Goal: Transaction & Acquisition: Download file/media

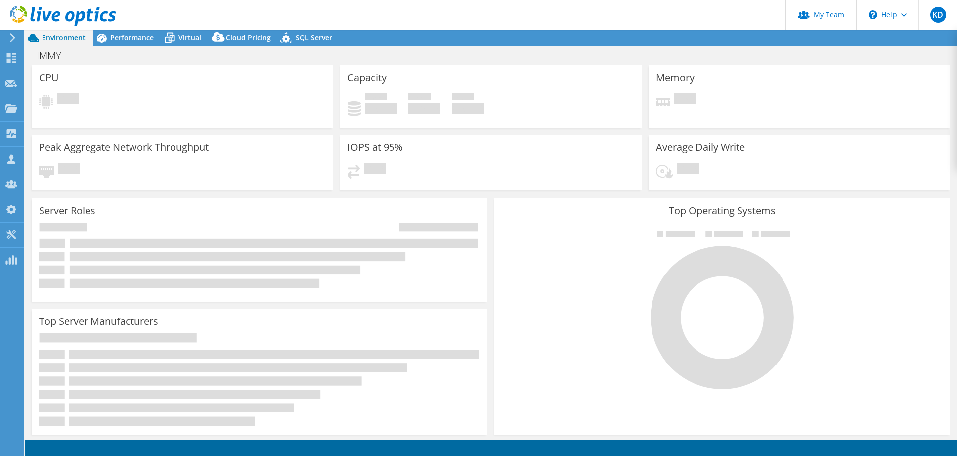
select select "USWest"
select select "USD"
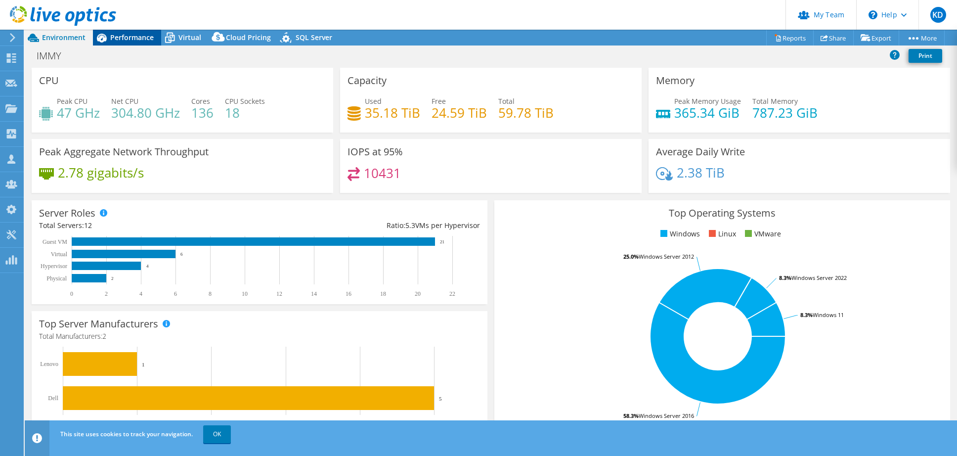
click at [137, 44] on div "Performance" at bounding box center [127, 38] width 68 height 16
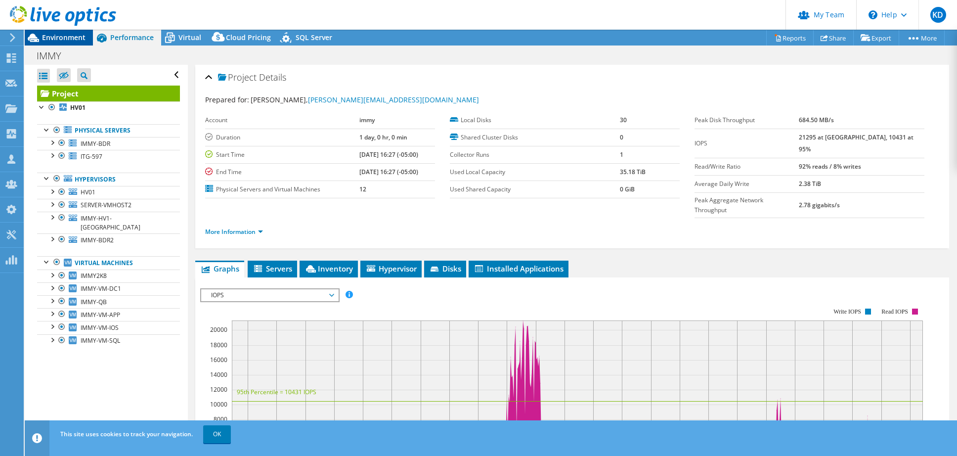
click at [65, 41] on span "Environment" at bounding box center [64, 37] width 44 height 9
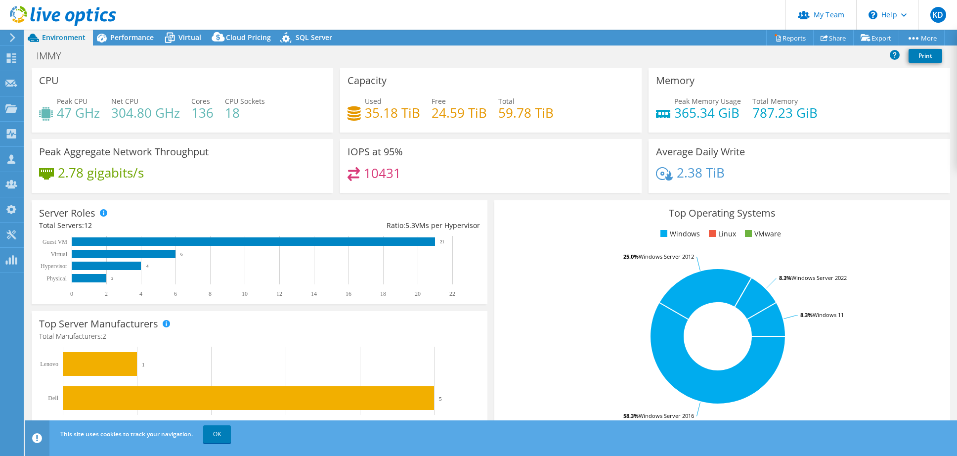
click at [743, 44] on div "Project Actions Project Actions Reports Share Export vSAN ReadyNode Sizer" at bounding box center [491, 38] width 932 height 16
click at [779, 40] on link "Reports" at bounding box center [789, 37] width 47 height 15
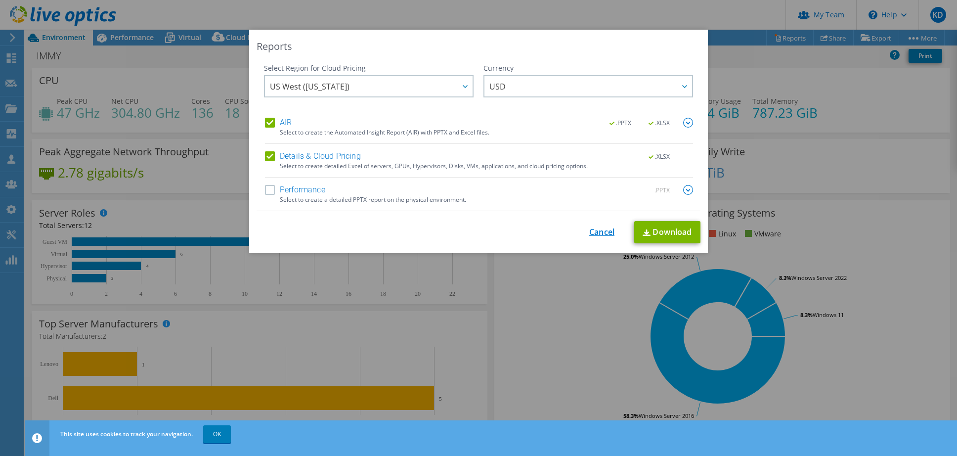
click at [591, 227] on link "Cancel" at bounding box center [601, 231] width 25 height 9
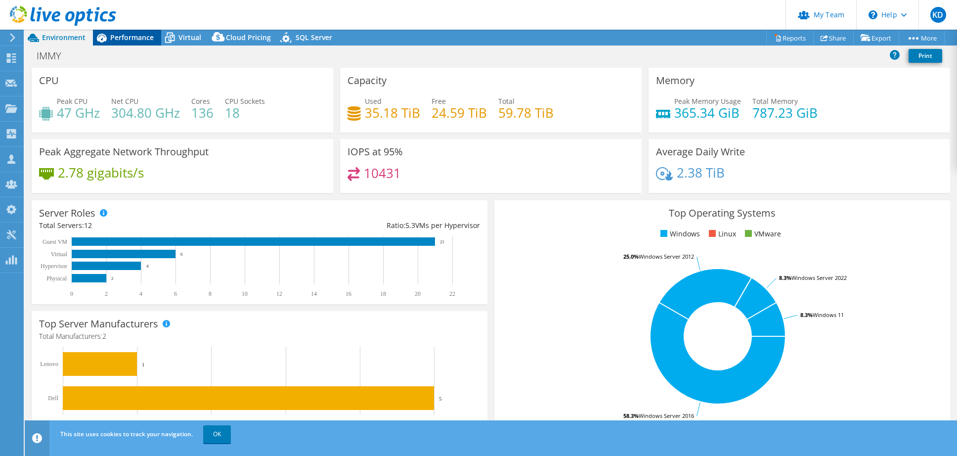
click at [132, 42] on div "Performance" at bounding box center [127, 38] width 68 height 16
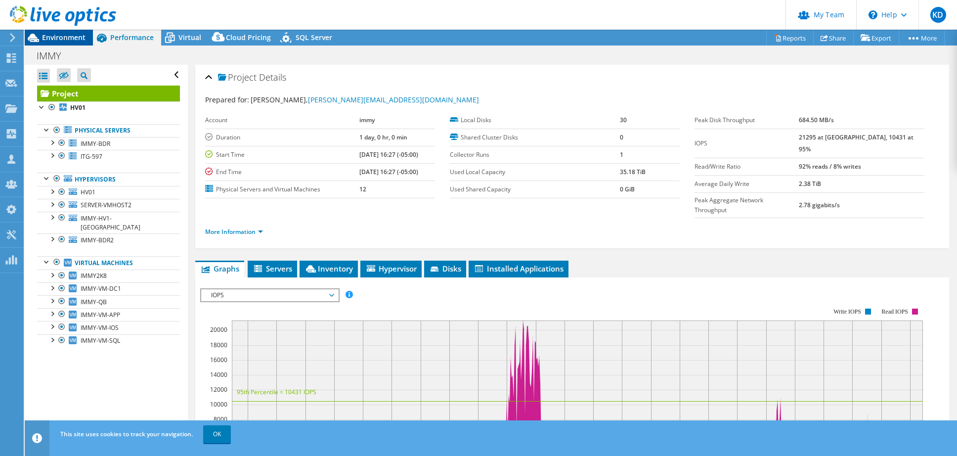
click at [63, 44] on div "Environment" at bounding box center [59, 38] width 68 height 16
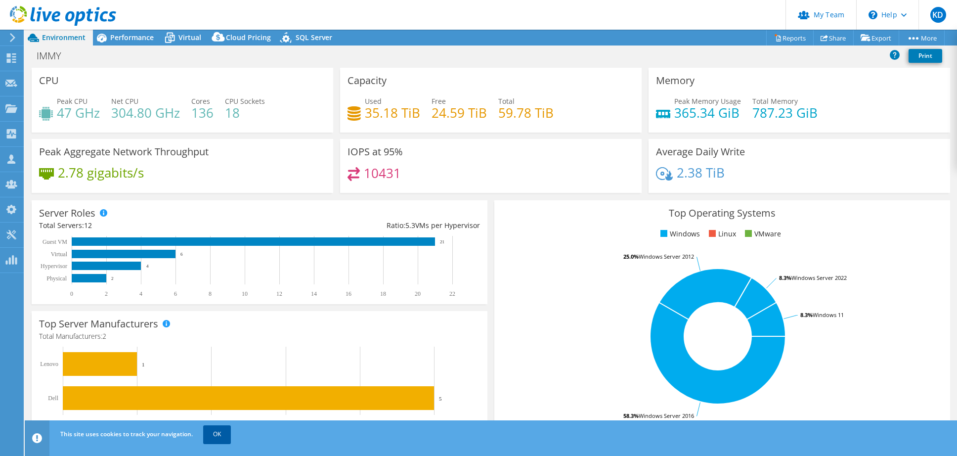
click at [219, 433] on link "OK" at bounding box center [217, 434] width 28 height 18
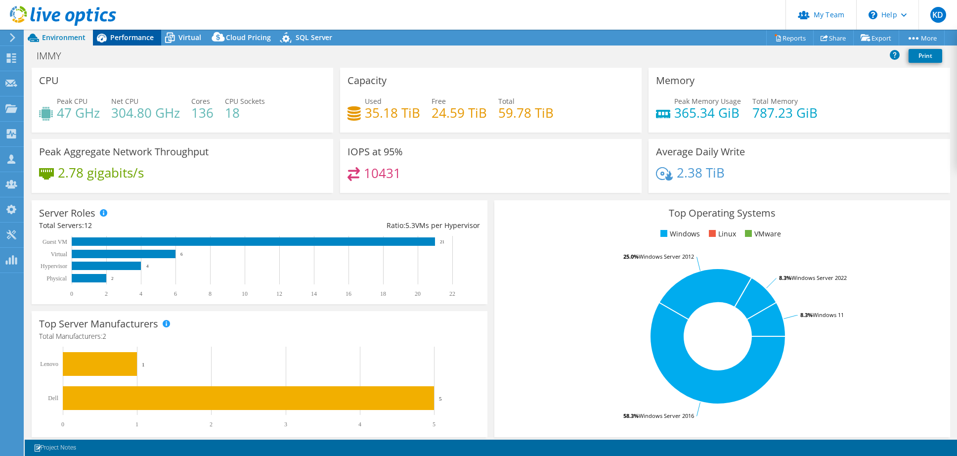
click at [135, 38] on span "Performance" at bounding box center [132, 37] width 44 height 9
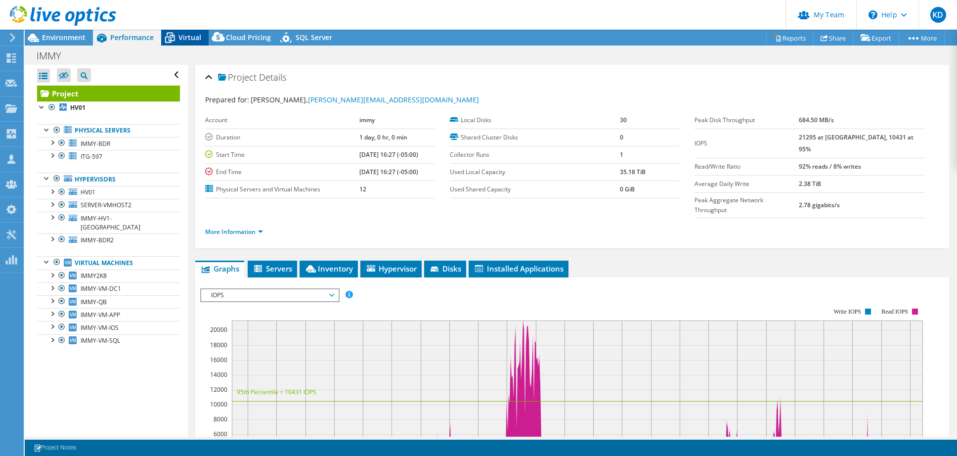
click at [184, 41] on span "Virtual" at bounding box center [189, 37] width 23 height 9
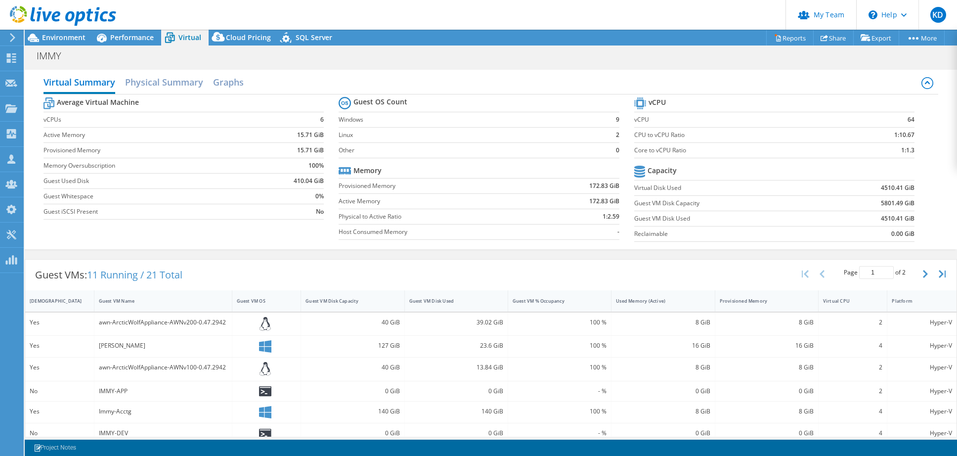
click at [135, 45] on div "IMMY Print" at bounding box center [491, 54] width 932 height 19
click at [57, 42] on span "Environment" at bounding box center [64, 37] width 44 height 9
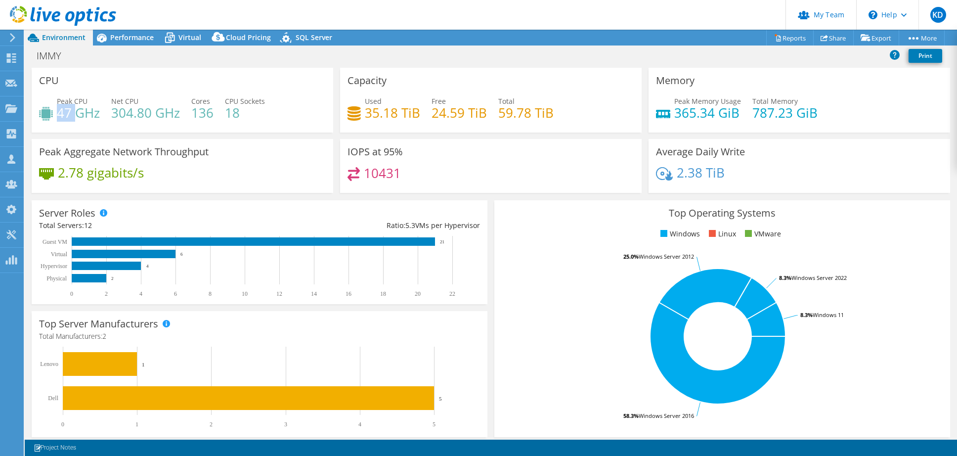
drag, startPoint x: 60, startPoint y: 113, endPoint x: 76, endPoint y: 110, distance: 16.1
click at [76, 110] on h4 "47 GHz" at bounding box center [78, 112] width 43 height 11
drag, startPoint x: 379, startPoint y: 115, endPoint x: 402, endPoint y: 114, distance: 22.8
click at [400, 114] on h4 "35.18 TiB" at bounding box center [392, 112] width 55 height 11
click at [249, 114] on h4 "18" at bounding box center [245, 112] width 40 height 11
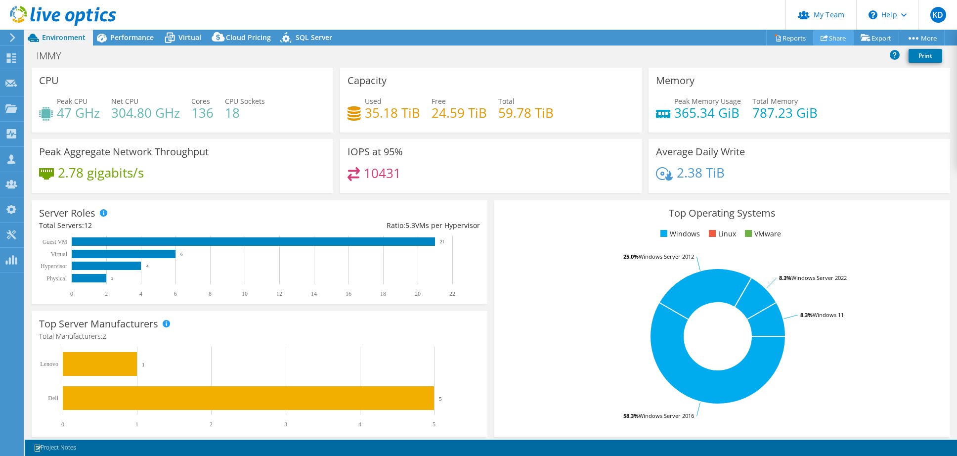
click at [823, 40] on link "Share" at bounding box center [833, 37] width 41 height 15
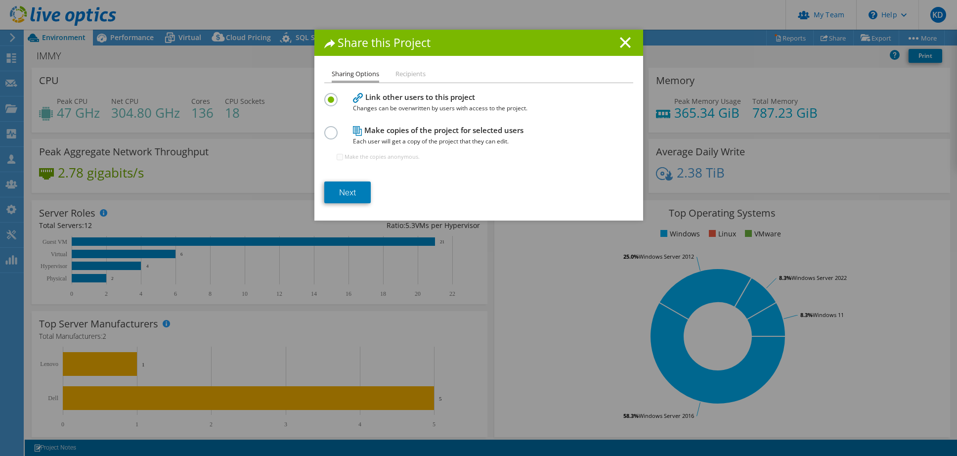
click at [395, 125] on h4 "Make copies of the project for selected users Each user will get a copy of the …" at bounding box center [476, 136] width 247 height 22
click at [328, 129] on label at bounding box center [332, 127] width 17 height 2
click at [0, 0] on input "radio" at bounding box center [0, 0] width 0 height 0
click at [353, 195] on link "Next" at bounding box center [347, 192] width 46 height 22
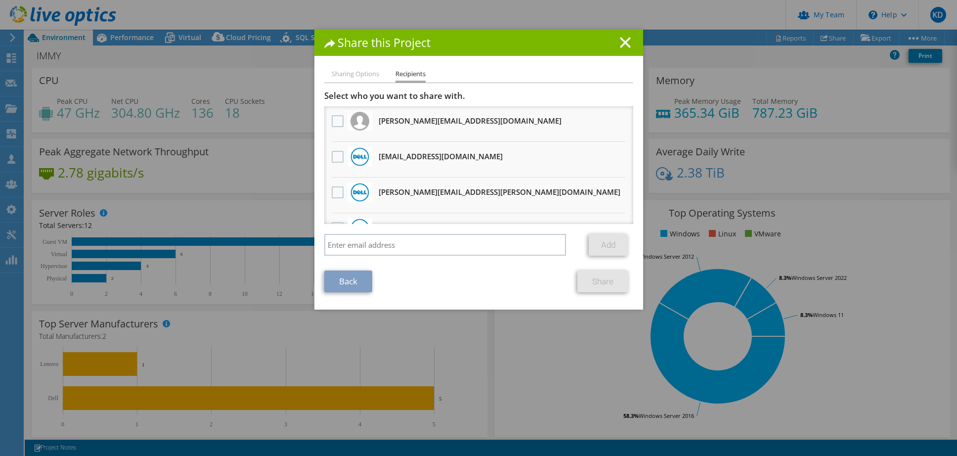
click at [336, 161] on label at bounding box center [339, 157] width 14 height 12
click at [0, 0] on input "checkbox" at bounding box center [0, 0] width 0 height 0
click at [599, 285] on link "Share" at bounding box center [602, 281] width 51 height 22
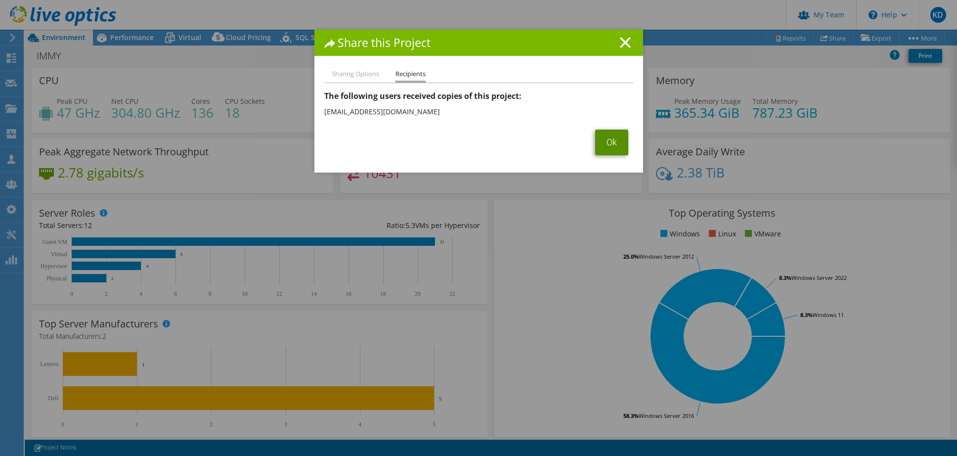
click at [601, 143] on link "Ok" at bounding box center [611, 143] width 33 height 26
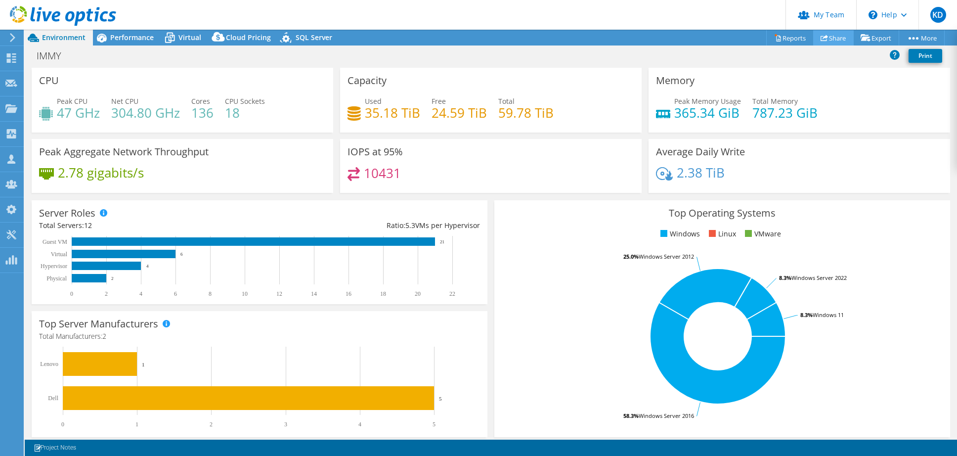
click at [826, 40] on link "Share" at bounding box center [833, 37] width 41 height 15
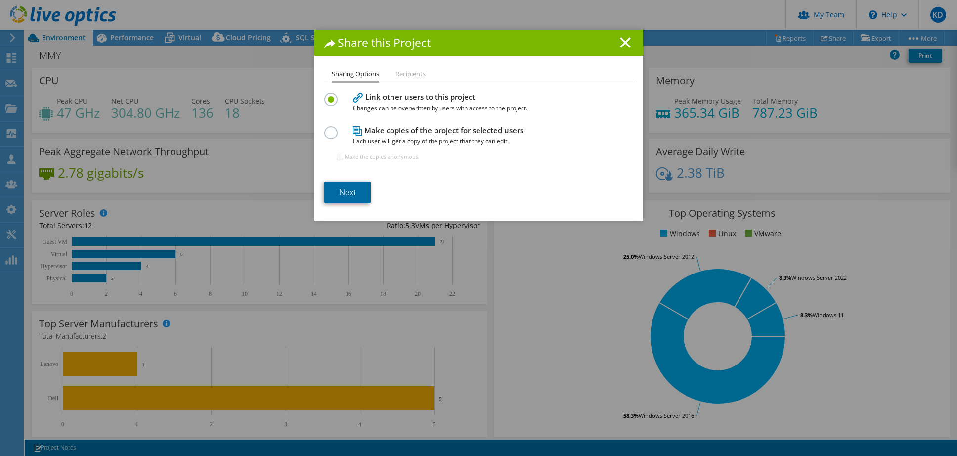
click at [347, 199] on link "Next" at bounding box center [347, 192] width 46 height 22
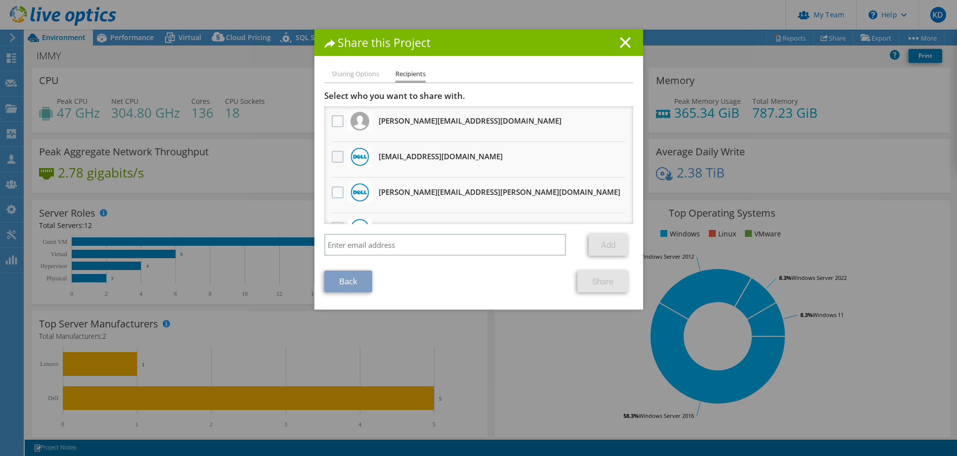
click at [334, 160] on label at bounding box center [339, 157] width 14 height 12
click at [0, 0] on input "checkbox" at bounding box center [0, 0] width 0 height 0
click at [593, 280] on link "Share" at bounding box center [602, 281] width 51 height 22
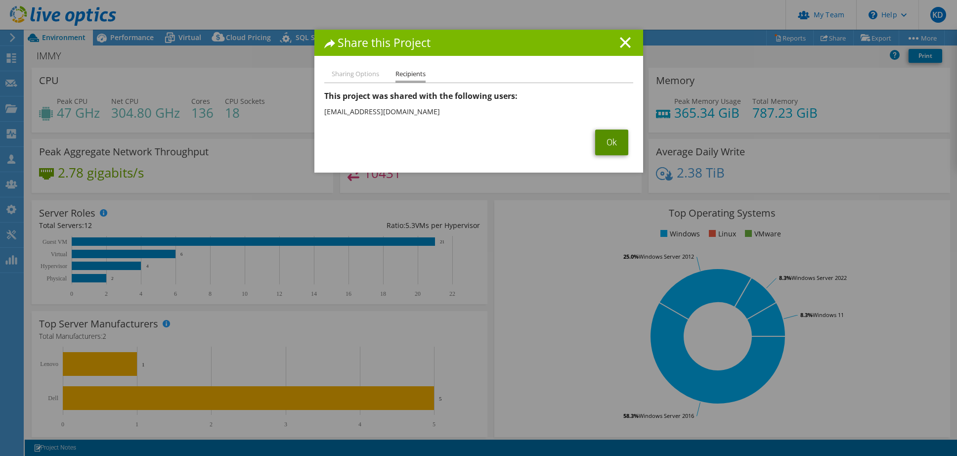
click at [602, 146] on link "Ok" at bounding box center [611, 143] width 33 height 26
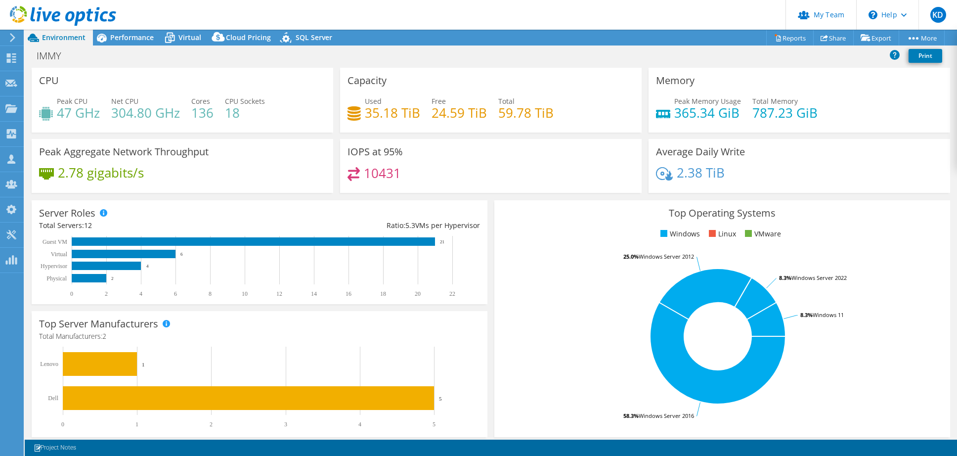
click at [111, 93] on div "CPU Peak CPU 47 GHz Net CPU 304.80 GHz Cores 136 CPU Sockets 18" at bounding box center [183, 100] width 302 height 65
click at [122, 50] on div "IMMY Print" at bounding box center [491, 55] width 932 height 18
click at [504, 163] on div "IOPS at 95% 10431" at bounding box center [491, 166] width 302 height 54
click at [438, 87] on div "Capacity Used 35.18 TiB Free 24.59 TiB Total 59.78 TiB" at bounding box center [491, 100] width 302 height 65
click at [472, 162] on div "IOPS at 95% 10431" at bounding box center [491, 166] width 302 height 54
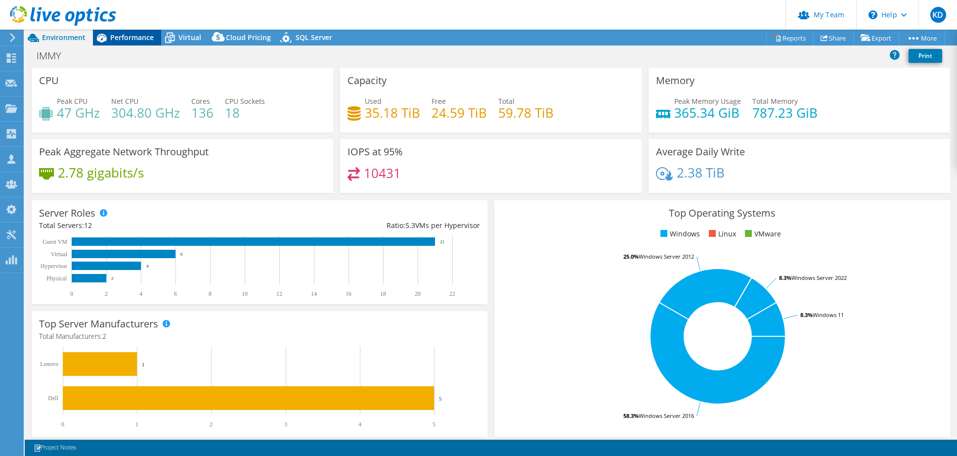
click at [120, 43] on div "Performance" at bounding box center [127, 38] width 68 height 16
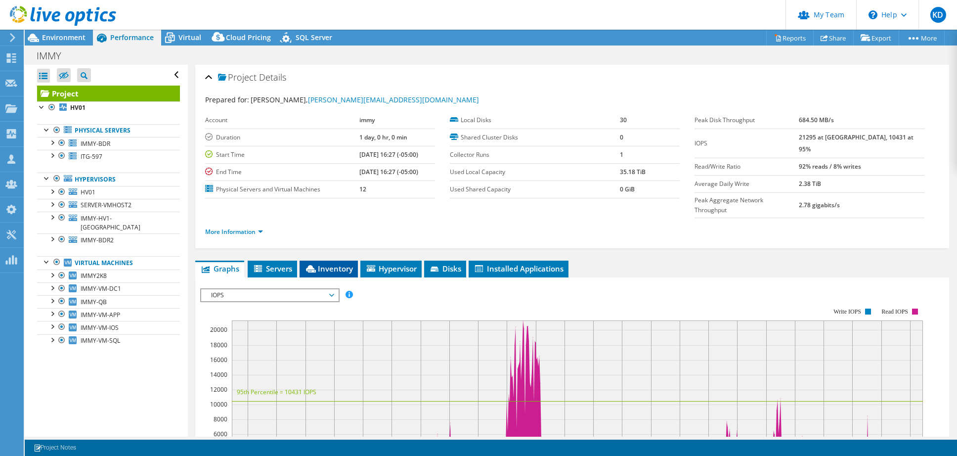
click at [340, 261] on li "Inventory" at bounding box center [329, 269] width 58 height 17
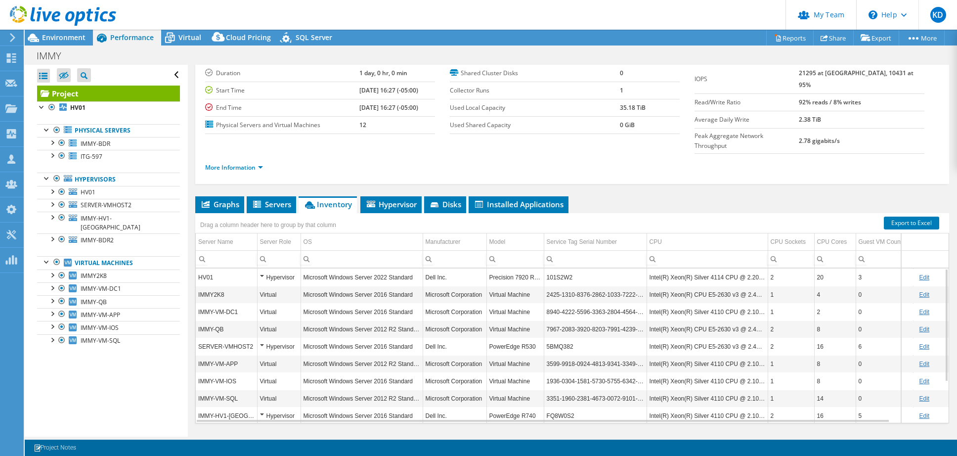
scroll to position [67, 0]
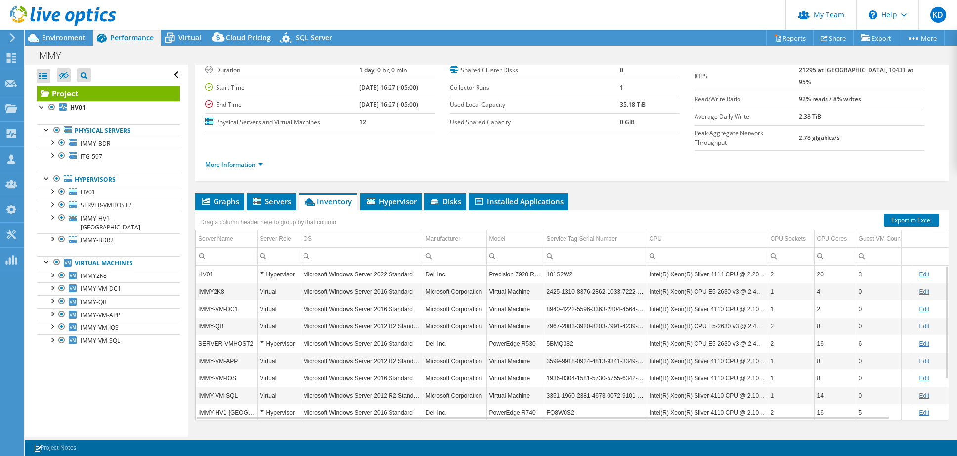
click at [609, 193] on ul "Graphs Servers Inventory Hypervisor Disks Cluster Disks Installed Applications" at bounding box center [572, 201] width 754 height 17
click at [102, 282] on link "IMMY-VM-DC1" at bounding box center [108, 288] width 143 height 13
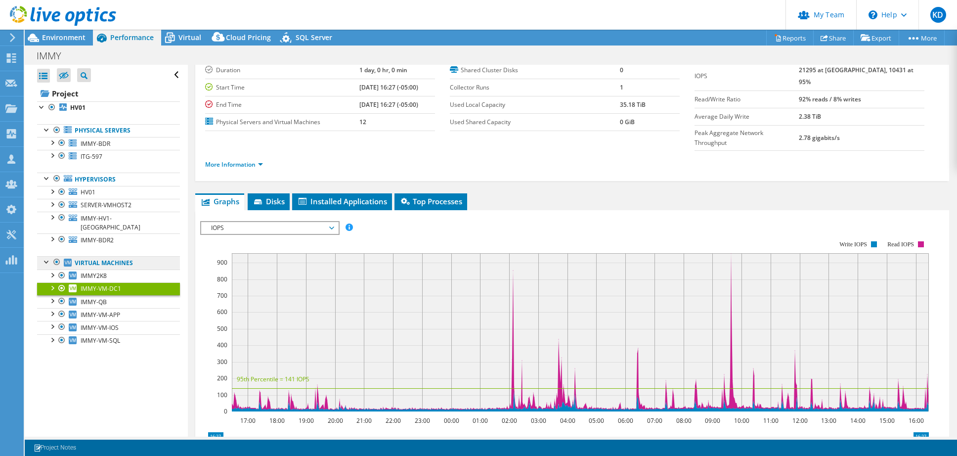
click at [136, 256] on link "Virtual Machines" at bounding box center [108, 262] width 143 height 13
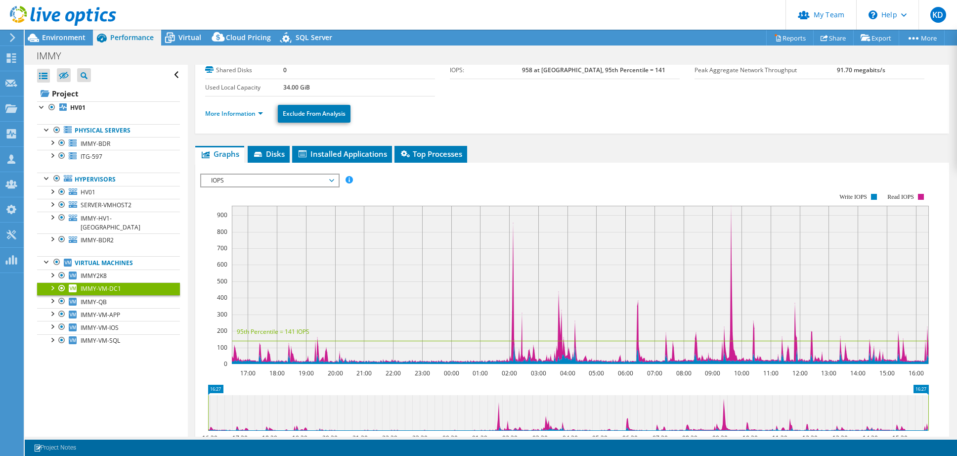
click at [396, 179] on rect at bounding box center [564, 278] width 729 height 198
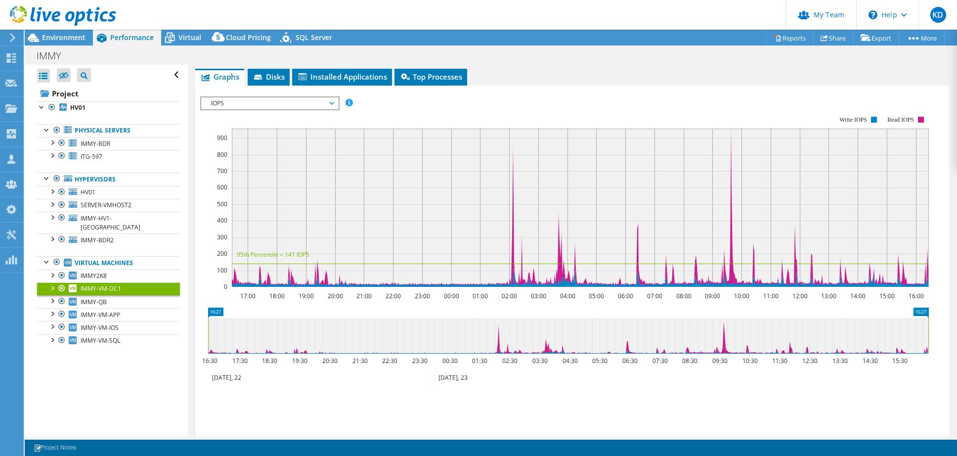
scroll to position [0, 0]
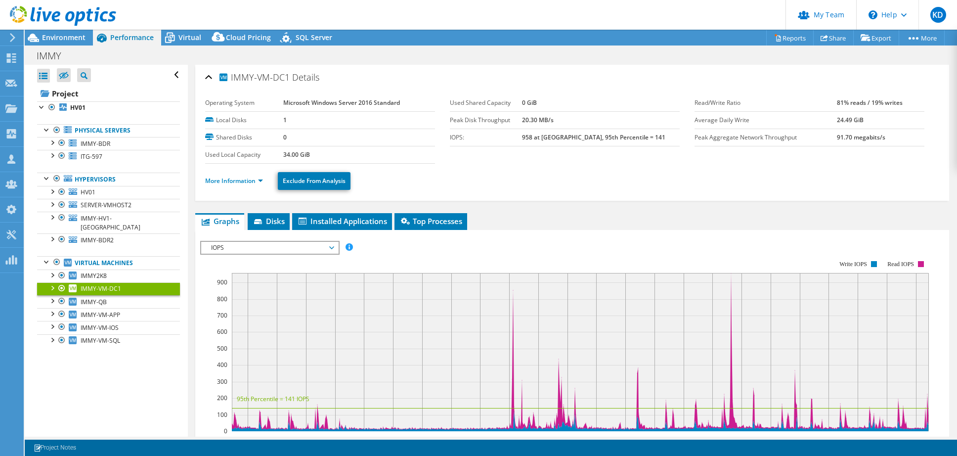
click at [264, 247] on span "IOPS" at bounding box center [269, 248] width 127 height 12
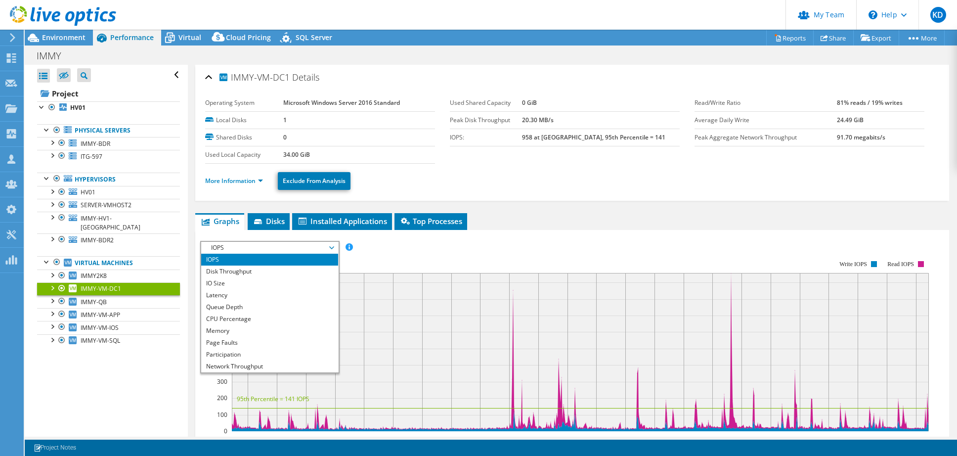
click at [428, 241] on div "IOPS Disk Throughput IO Size Latency Queue Depth CPU Percentage Memory Page Fau…" at bounding box center [572, 247] width 744 height 13
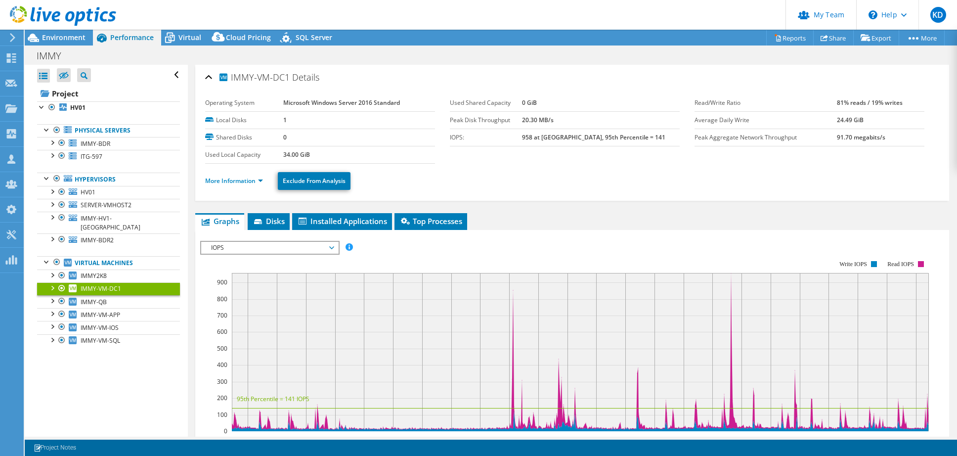
click at [244, 187] on ul "More Information Exclude From Analysis" at bounding box center [572, 180] width 734 height 20
click at [244, 184] on li "More Information" at bounding box center [237, 181] width 64 height 11
click at [115, 112] on link "HV01" at bounding box center [108, 107] width 143 height 13
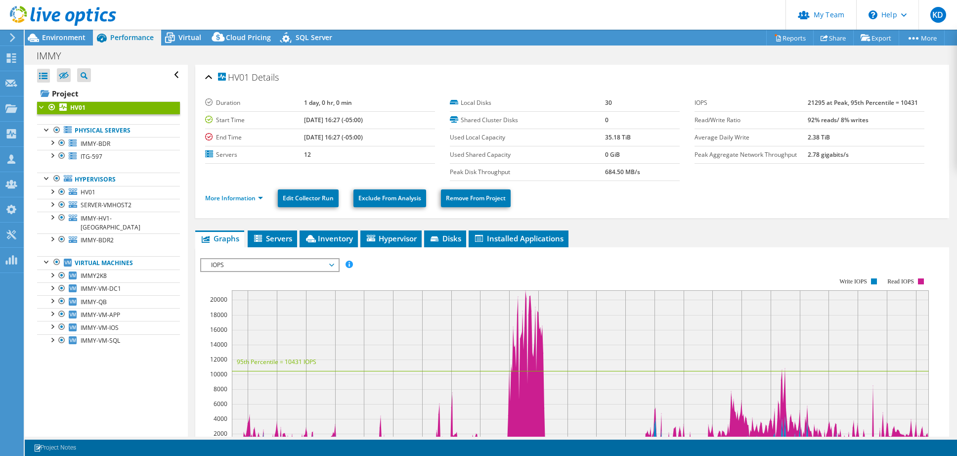
click at [468, 264] on rect at bounding box center [564, 363] width 729 height 198
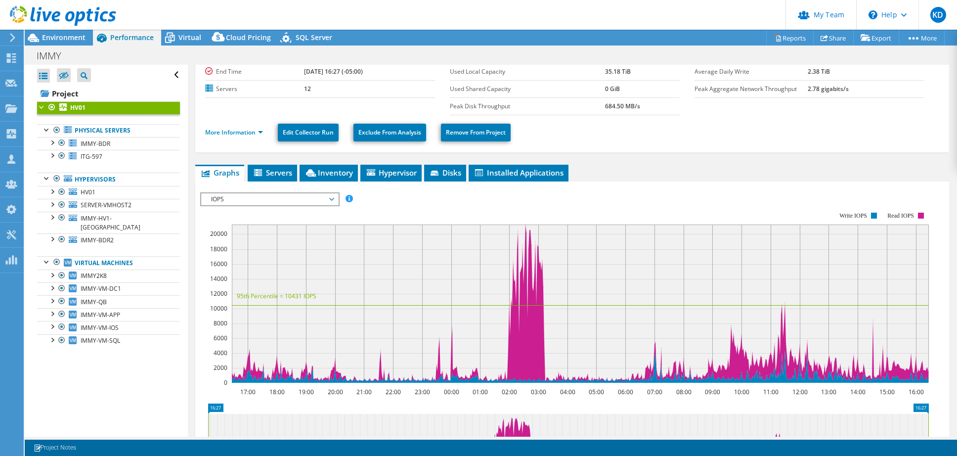
click at [260, 193] on span "IOPS" at bounding box center [269, 199] width 127 height 12
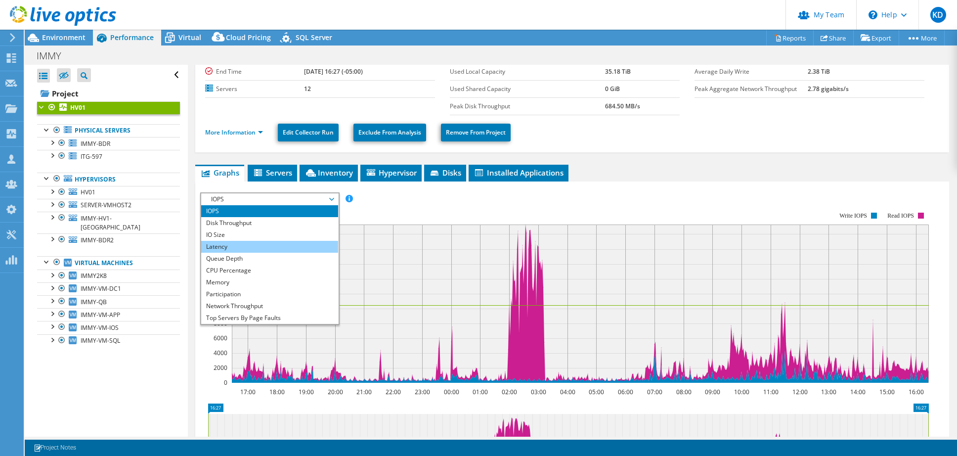
click at [227, 243] on li "Latency" at bounding box center [269, 247] width 137 height 12
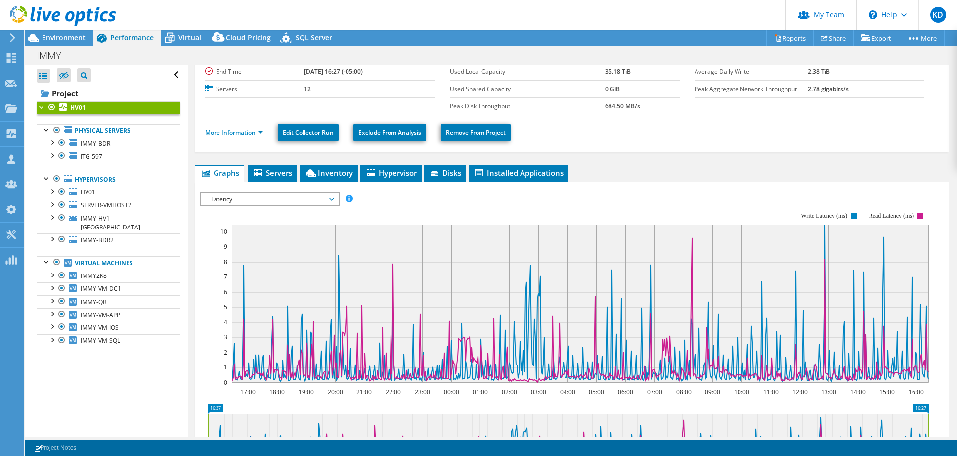
click at [585, 212] on rect at bounding box center [564, 297] width 729 height 198
click at [278, 205] on rect at bounding box center [564, 297] width 729 height 198
click at [283, 198] on span "Latency" at bounding box center [269, 199] width 127 height 12
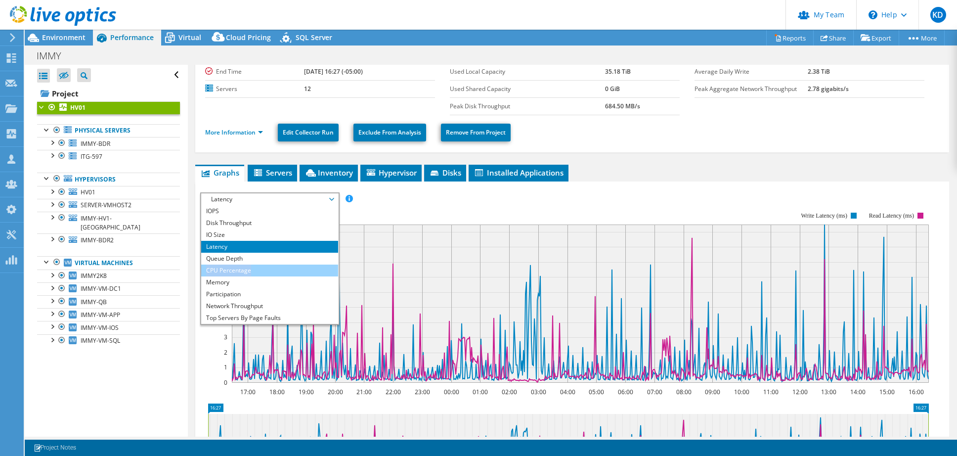
click at [265, 264] on ul "IOPS Disk Throughput IO Size Latency Queue Depth CPU Percentage Memory Page Fau…" at bounding box center [269, 264] width 137 height 119
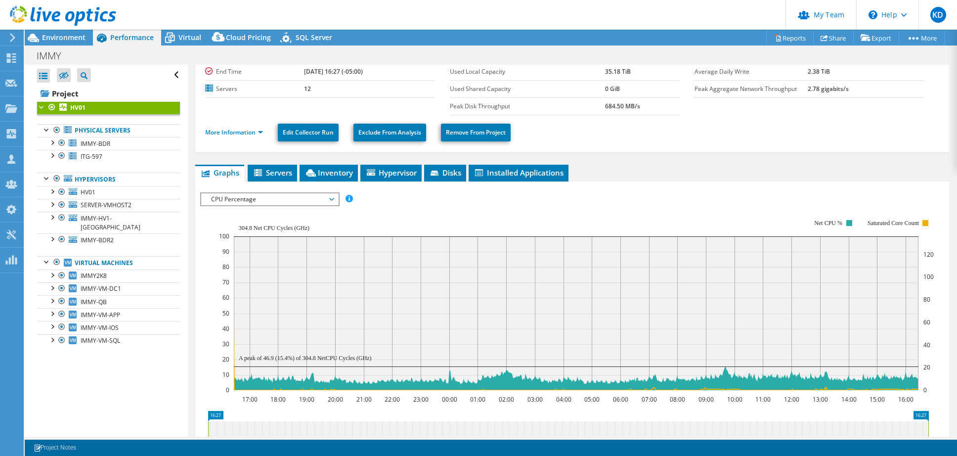
drag, startPoint x: 615, startPoint y: 156, endPoint x: 540, endPoint y: 134, distance: 77.6
click at [617, 156] on div "HV01 Details Duration 1 day, 0 hr, 0 min Start Time 07/22/2025, 16:27 (-05:00) …" at bounding box center [572, 302] width 769 height 607
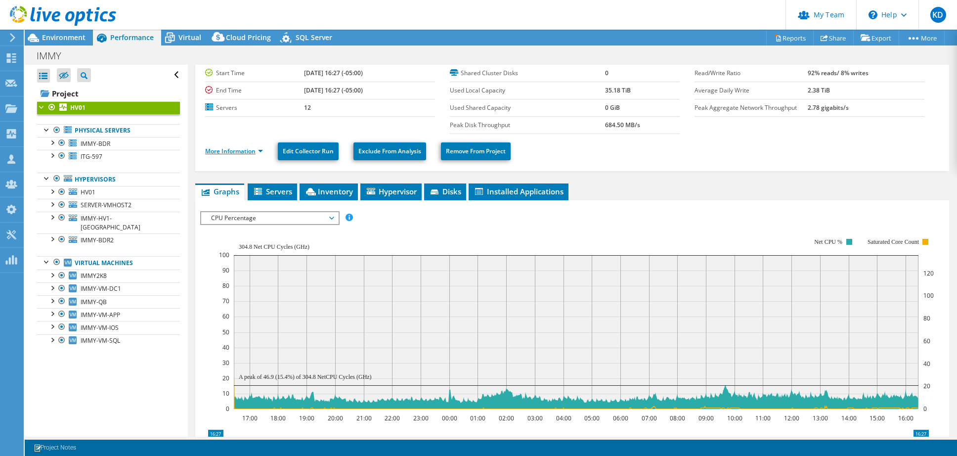
scroll to position [0, 0]
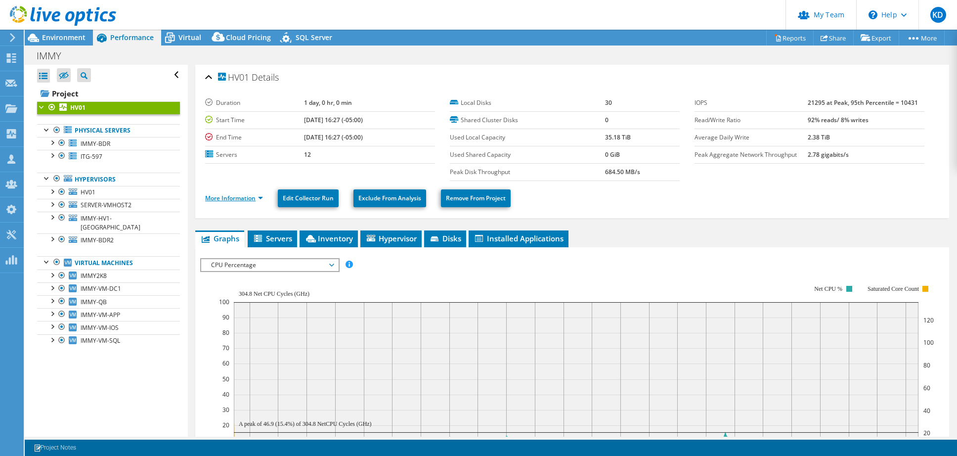
click at [221, 195] on link "More Information" at bounding box center [234, 198] width 58 height 8
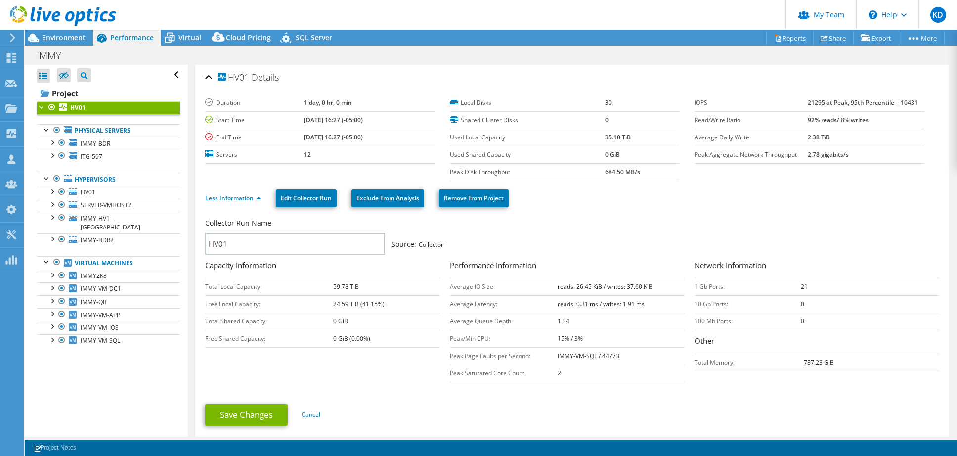
drag, startPoint x: 458, startPoint y: 155, endPoint x: 463, endPoint y: 156, distance: 5.0
click at [458, 155] on label "Used Shared Capacity" at bounding box center [527, 155] width 155 height 10
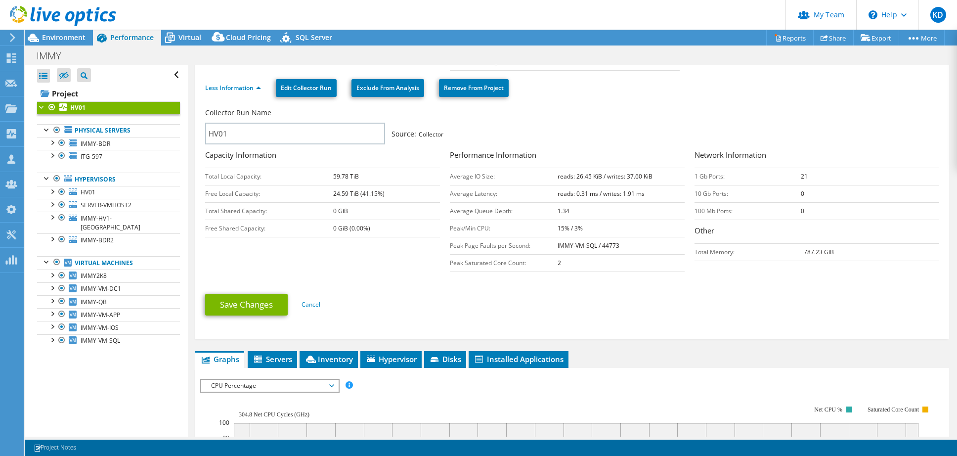
scroll to position [198, 0]
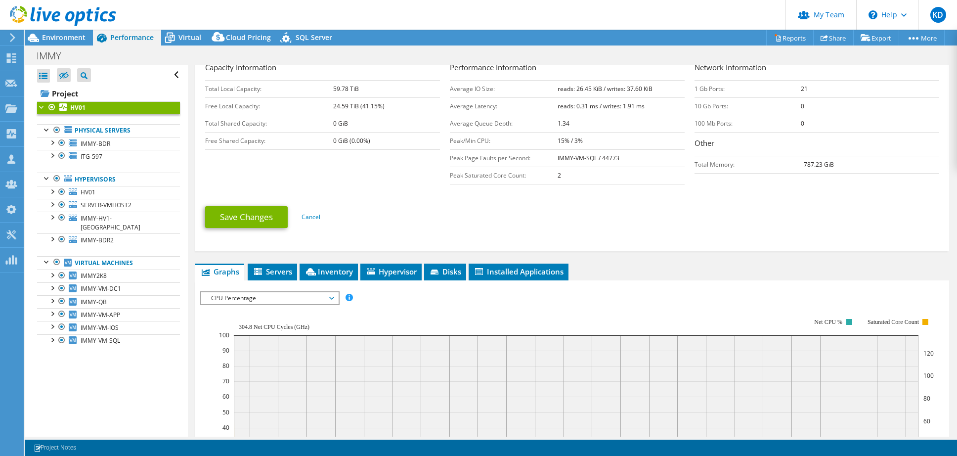
click at [290, 296] on span "CPU Percentage" at bounding box center [269, 298] width 127 height 12
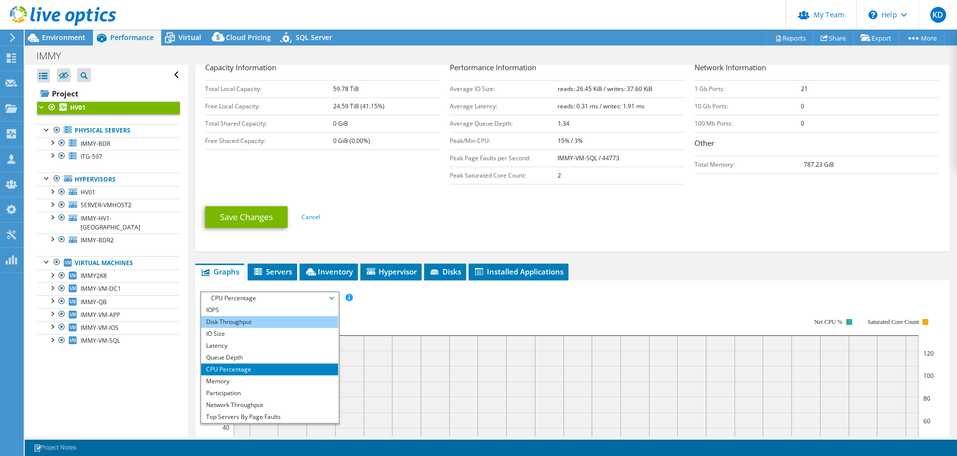
click at [279, 316] on li "Disk Throughput" at bounding box center [269, 322] width 137 height 12
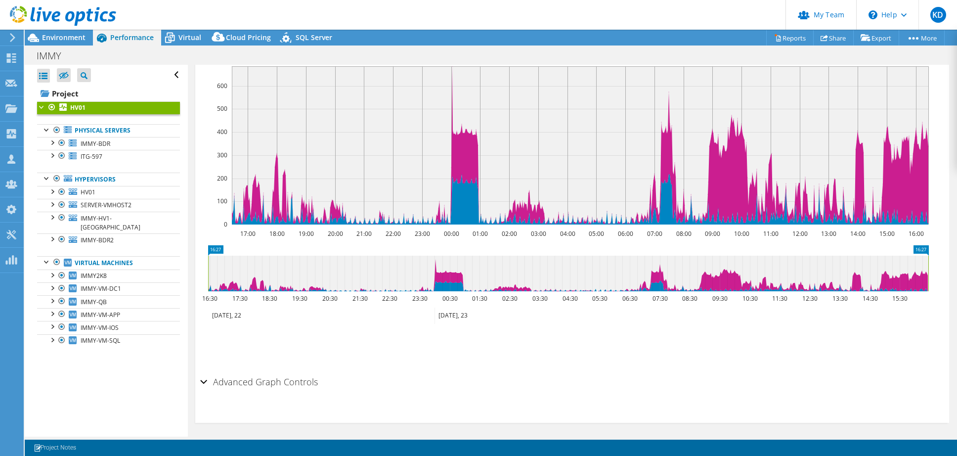
scroll to position [389, 0]
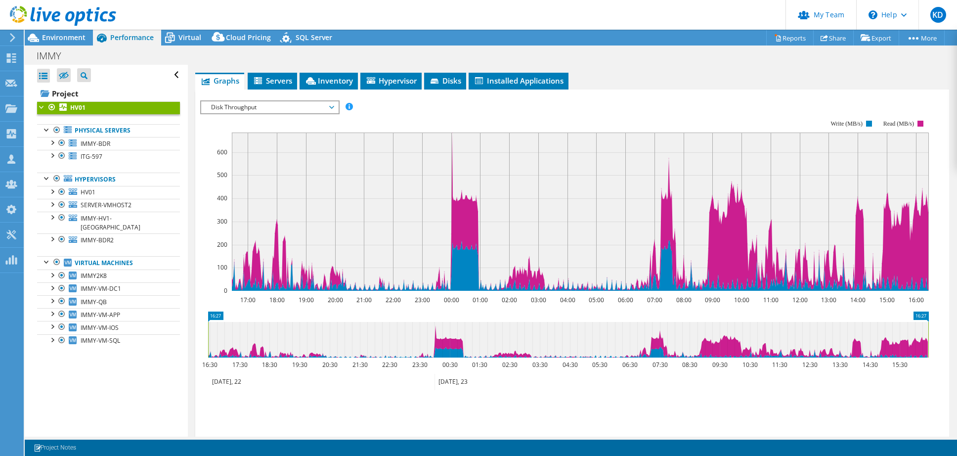
click at [821, 311] on icon "16:27 16:27 16:30 17:30 18:30 19:30 20:30 21:30 22:30 23:30 00:30 01:30 02:30 0…" at bounding box center [568, 350] width 736 height 79
click at [225, 100] on div "Disk Throughput IOPS Disk Throughput IO Size Latency Queue Depth CPU Percentage…" at bounding box center [269, 107] width 139 height 14
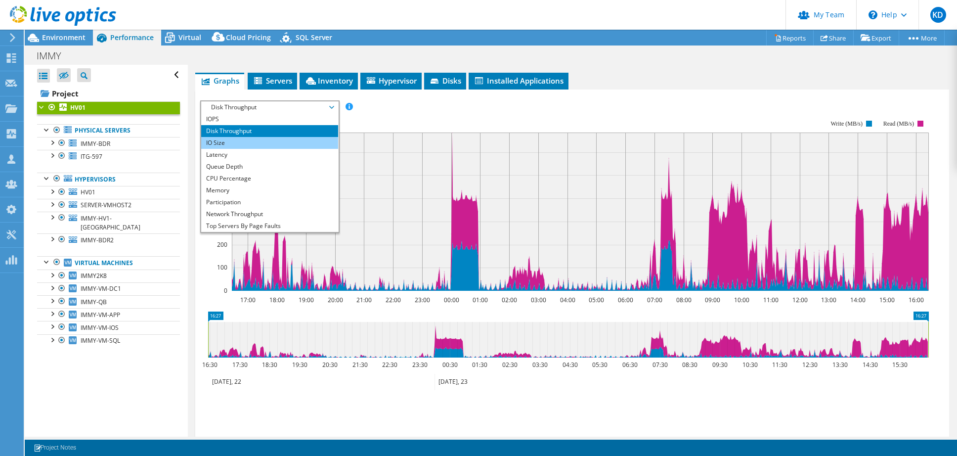
click at [233, 144] on li "IO Size" at bounding box center [269, 143] width 137 height 12
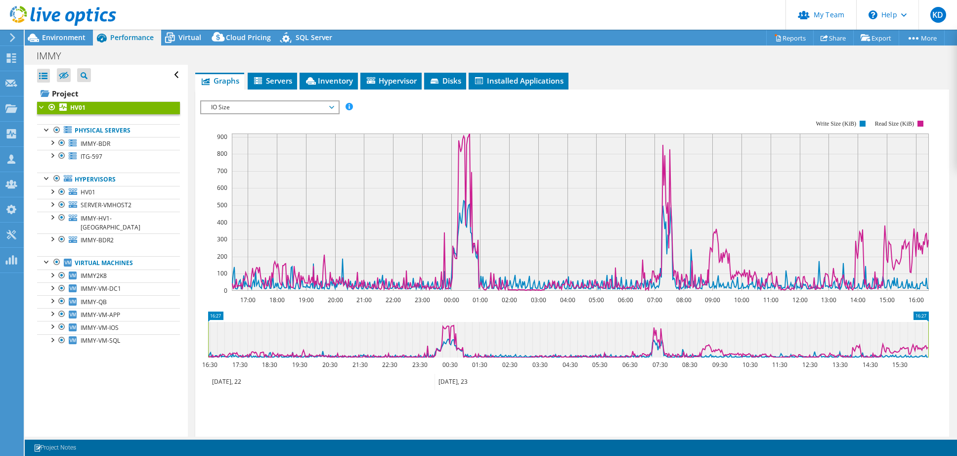
click at [390, 114] on rect at bounding box center [564, 205] width 729 height 198
click at [272, 114] on rect at bounding box center [564, 205] width 729 height 198
click at [279, 106] on span "IO Size" at bounding box center [269, 107] width 127 height 12
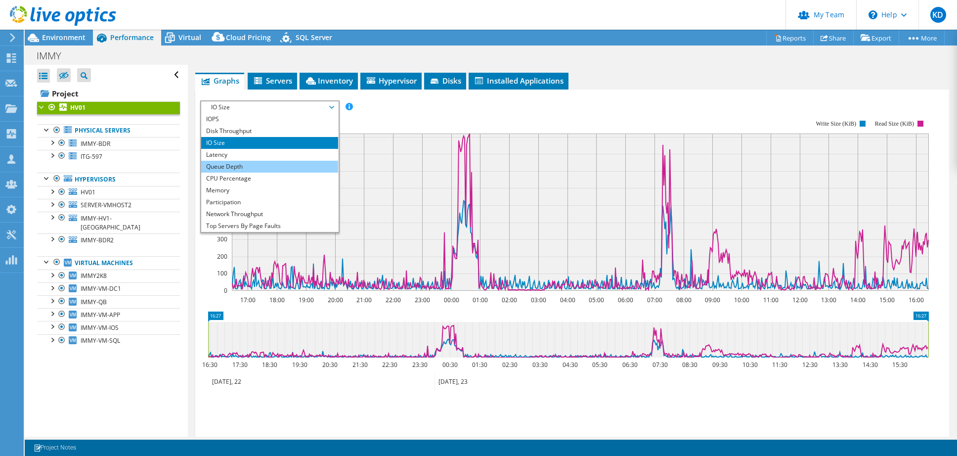
click at [252, 161] on li "Queue Depth" at bounding box center [269, 167] width 137 height 12
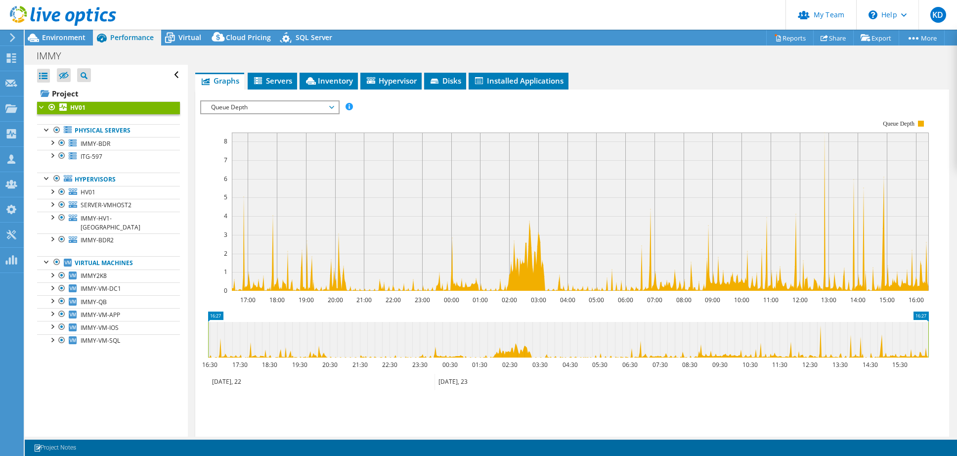
drag, startPoint x: 893, startPoint y: 61, endPoint x: 826, endPoint y: 80, distance: 69.8
click at [893, 61] on div "IMMY Print" at bounding box center [491, 55] width 932 height 18
click at [293, 37] on icon at bounding box center [286, 39] width 17 height 20
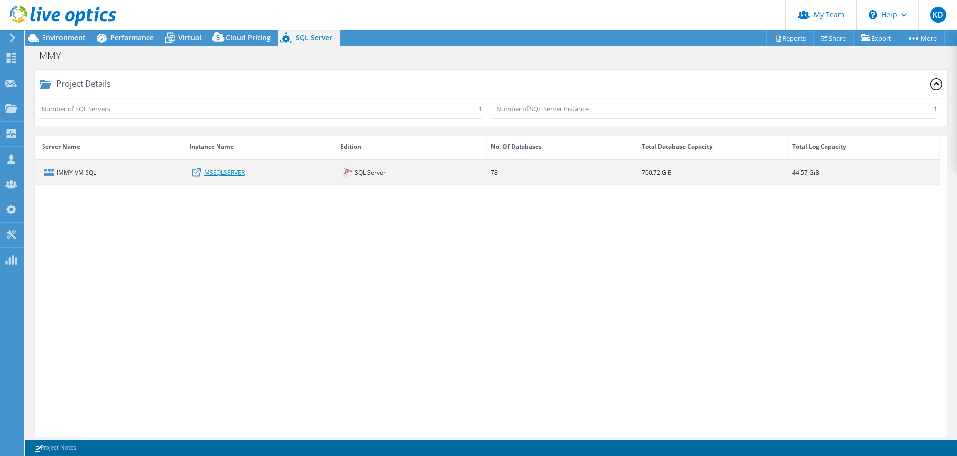
click at [222, 170] on link "MSSQLSERVER" at bounding box center [224, 172] width 41 height 11
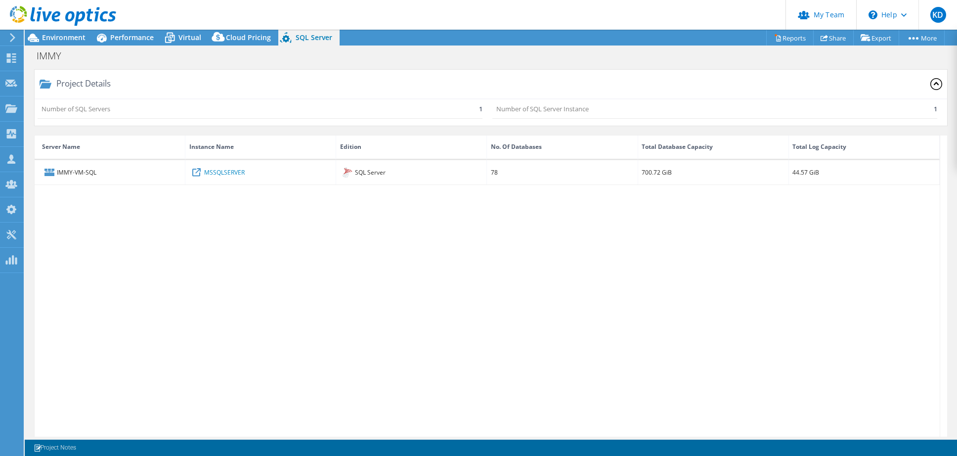
click at [697, 252] on div "IMMY-VM-SQL MSSQLSERVER SQL Server 78 700.72 GiB 44.57 GiB" at bounding box center [487, 301] width 905 height 283
click at [109, 39] on icon at bounding box center [101, 37] width 17 height 17
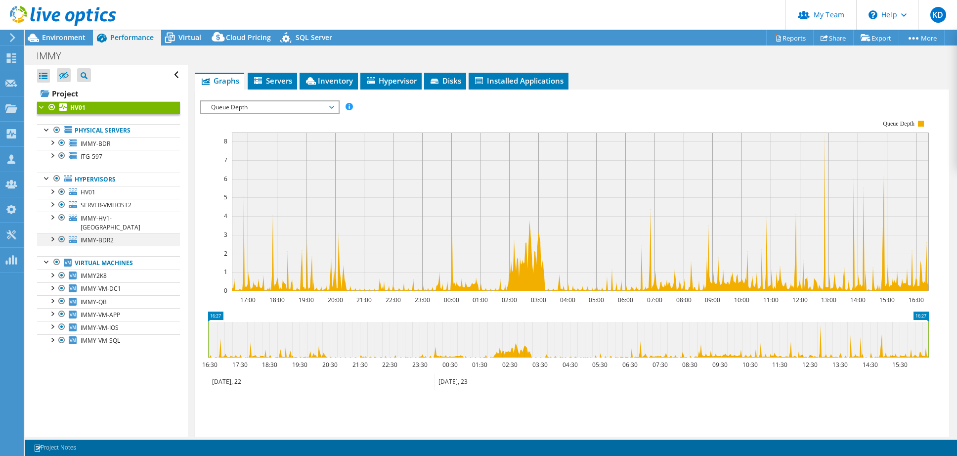
click at [52, 233] on div at bounding box center [52, 238] width 10 height 10
click at [53, 218] on div at bounding box center [52, 217] width 10 height 10
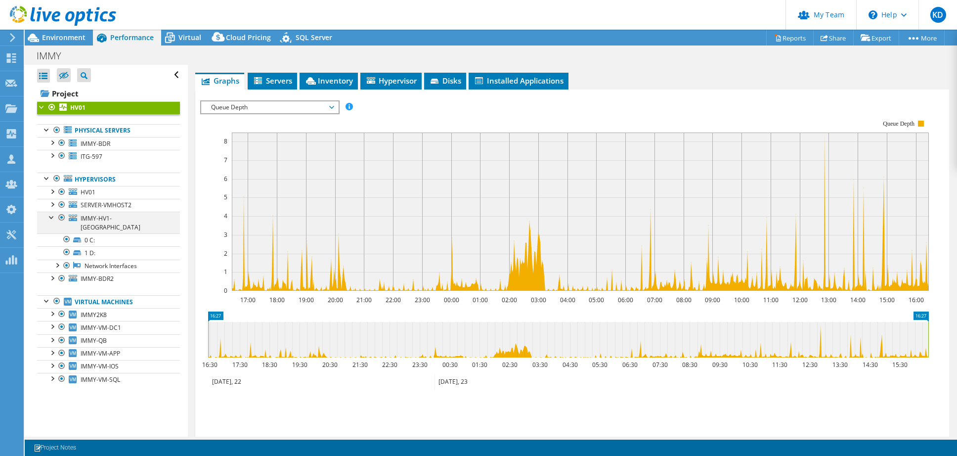
click at [53, 218] on div at bounding box center [52, 217] width 10 height 10
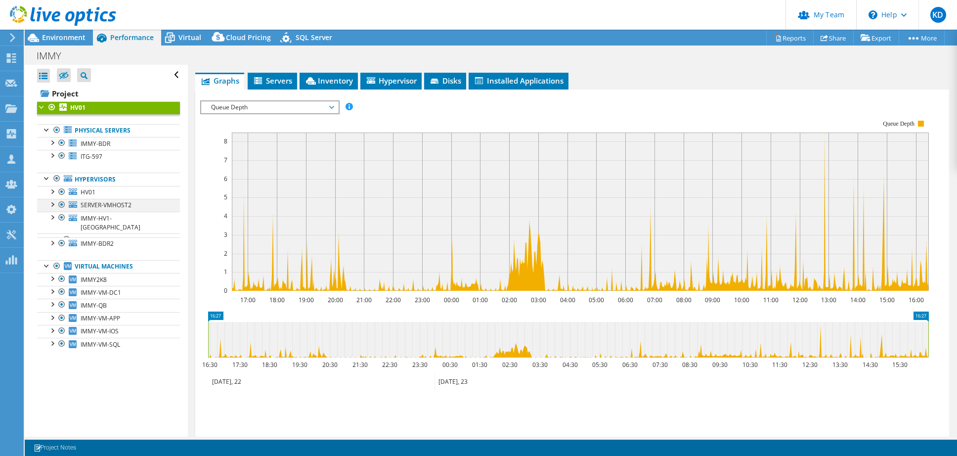
click at [52, 203] on div at bounding box center [52, 204] width 10 height 10
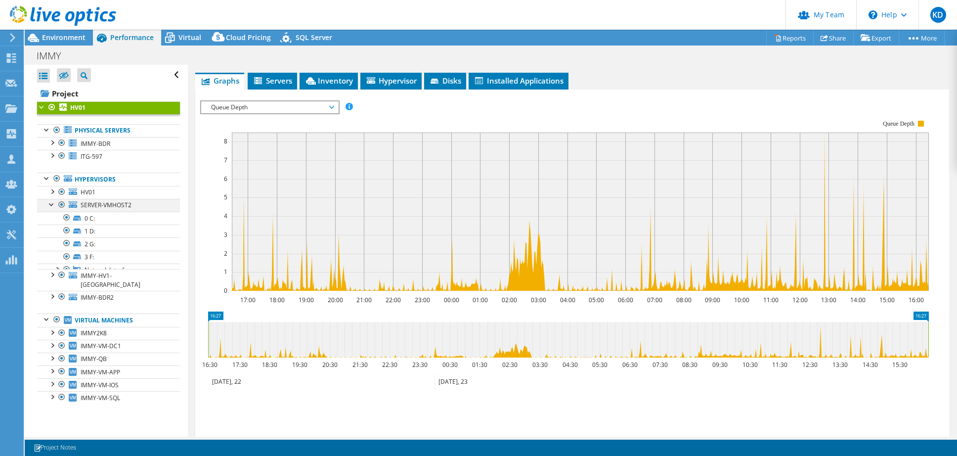
click at [52, 203] on div at bounding box center [52, 204] width 10 height 10
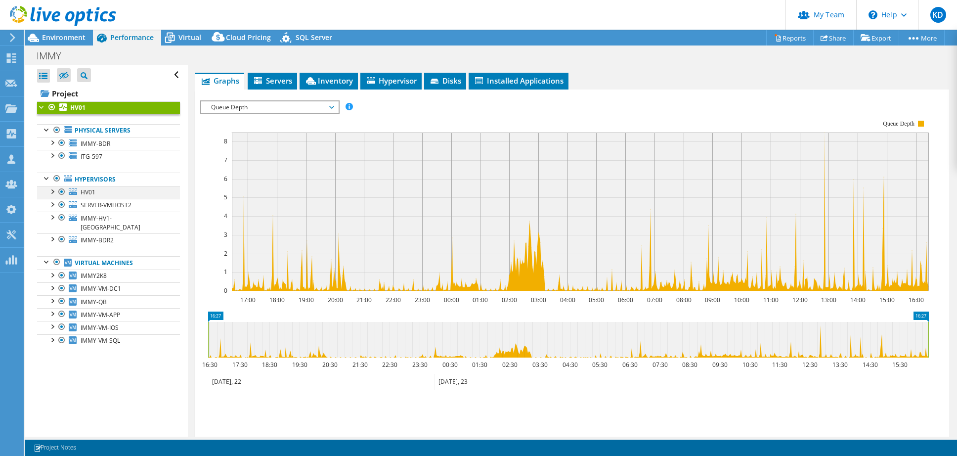
click at [50, 187] on div at bounding box center [52, 191] width 10 height 10
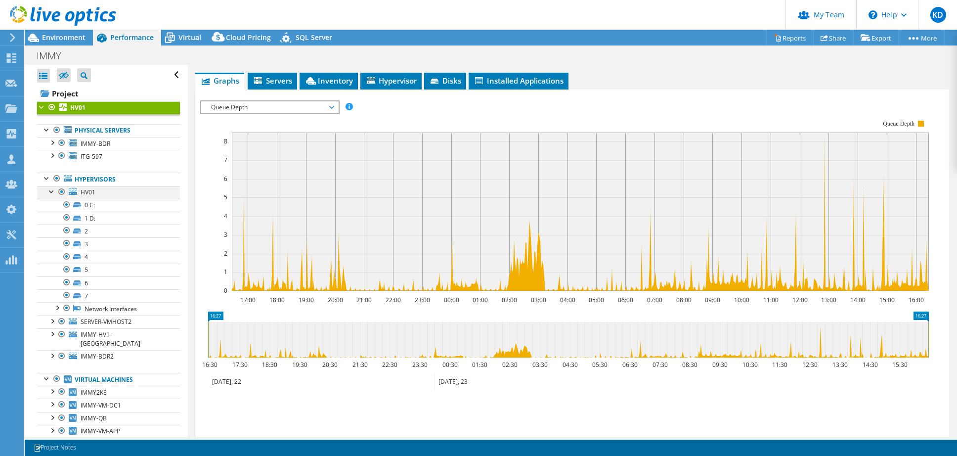
click at [50, 187] on div at bounding box center [52, 191] width 10 height 10
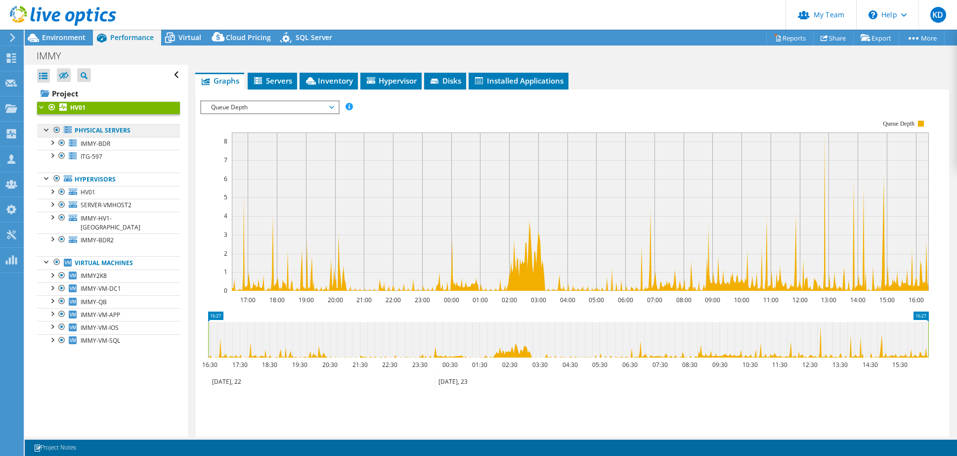
click at [107, 129] on link "Physical Servers" at bounding box center [108, 130] width 143 height 13
click at [243, 105] on span "Queue Depth" at bounding box center [269, 107] width 127 height 12
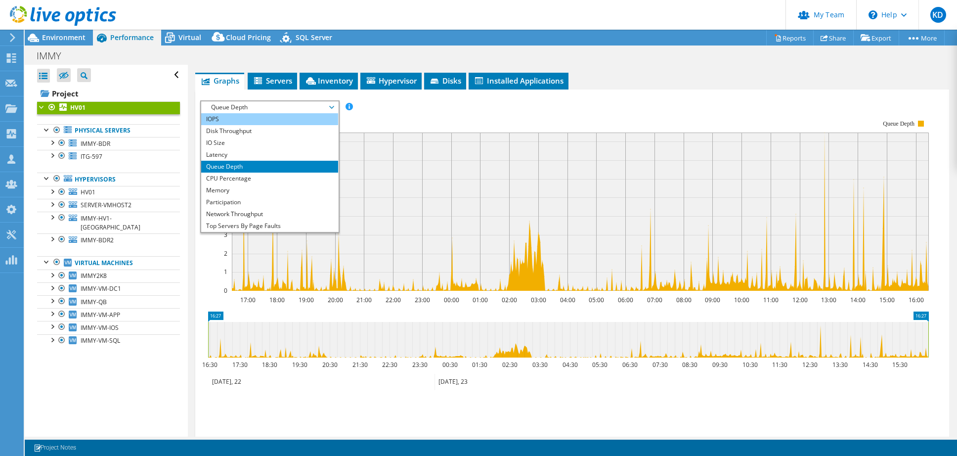
click at [229, 117] on li "IOPS" at bounding box center [269, 119] width 137 height 12
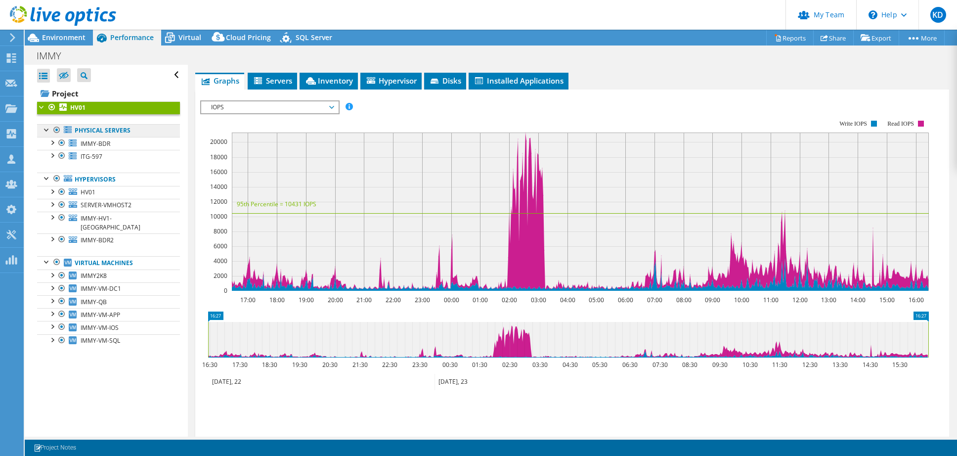
click at [104, 134] on link "Physical Servers" at bounding box center [108, 130] width 143 height 13
click at [104, 144] on span "IMMY-BDR" at bounding box center [96, 143] width 30 height 8
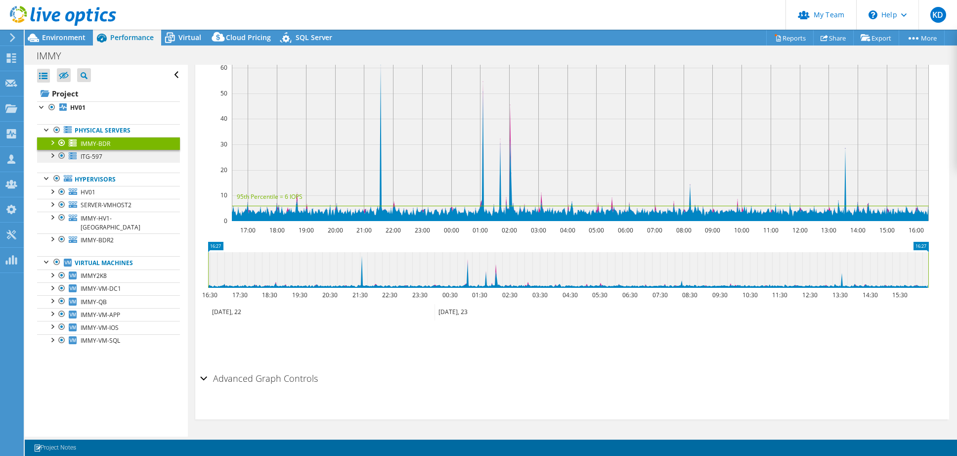
scroll to position [141, 0]
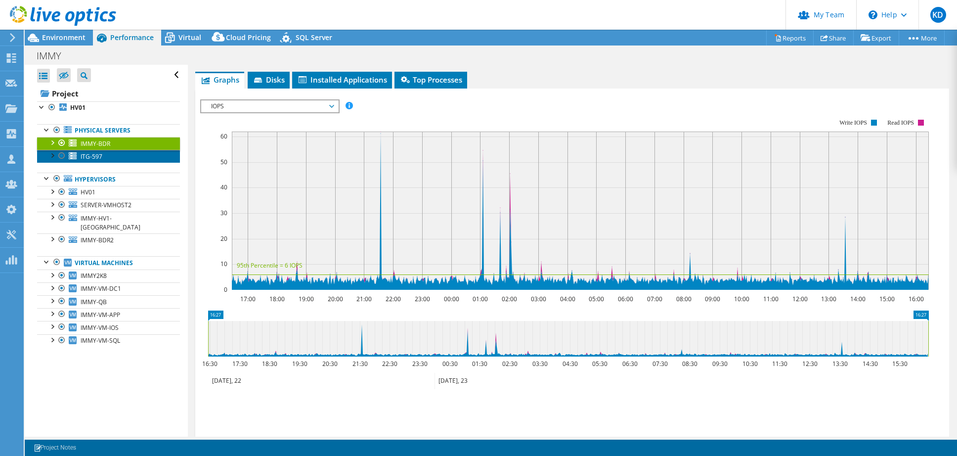
click at [107, 152] on link "ITG-597" at bounding box center [108, 156] width 143 height 13
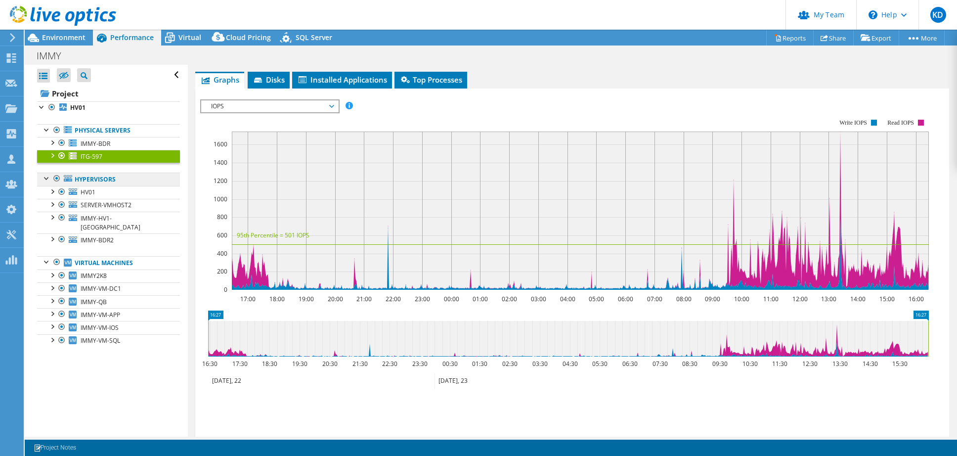
click at [120, 179] on link "Hypervisors" at bounding box center [108, 179] width 143 height 13
click at [117, 190] on link "HV01" at bounding box center [108, 192] width 143 height 13
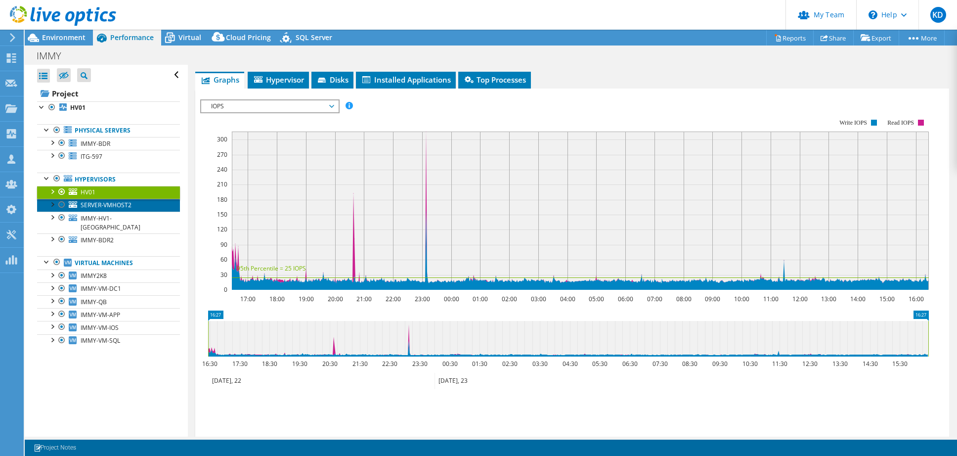
click at [124, 207] on span "SERVER-VMHOST2" at bounding box center [106, 205] width 51 height 8
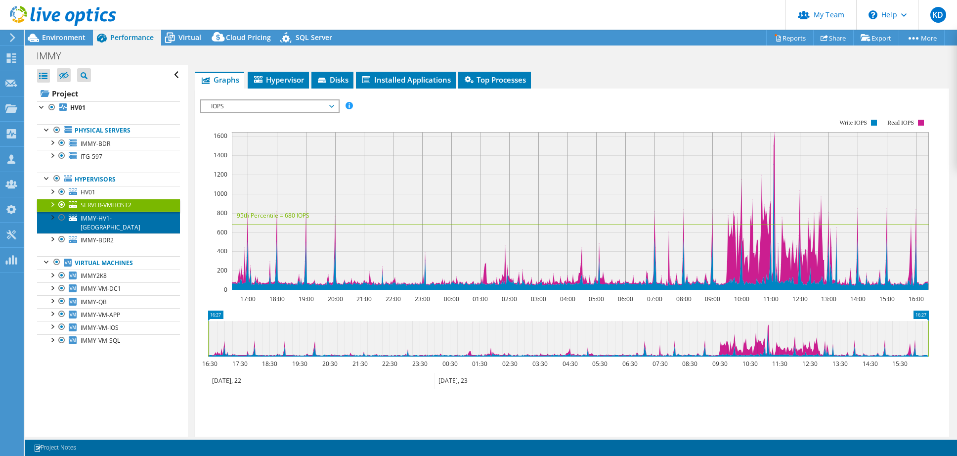
click at [127, 215] on span "IMMY-HV1-GOTHAM" at bounding box center [111, 222] width 60 height 17
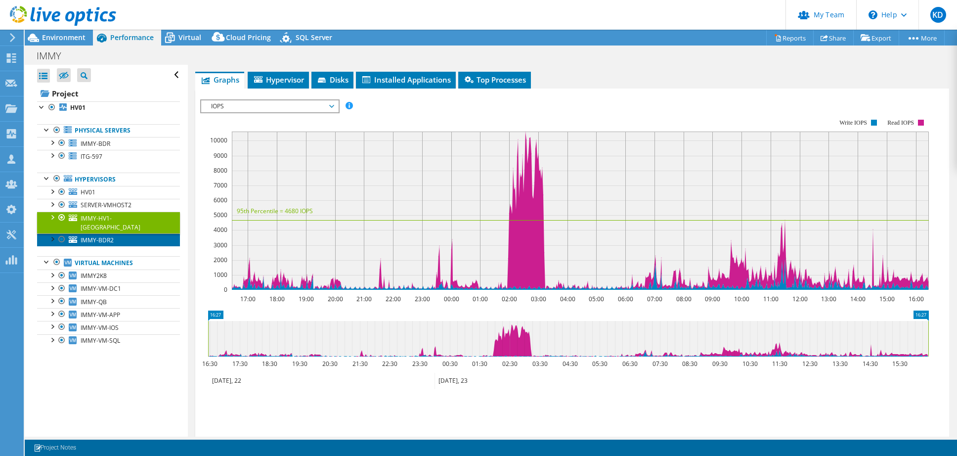
click at [127, 233] on link "IMMY-BDR2" at bounding box center [108, 239] width 143 height 13
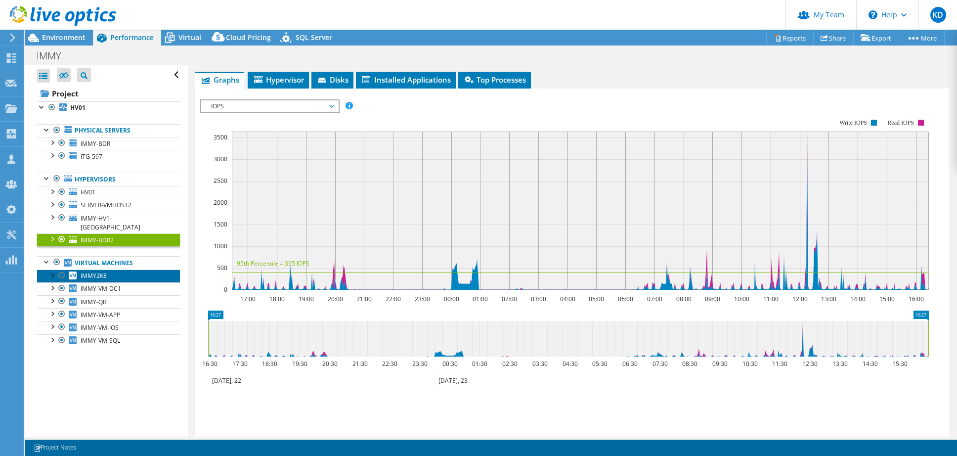
click at [103, 270] on link "IMMY2K8" at bounding box center [108, 275] width 143 height 13
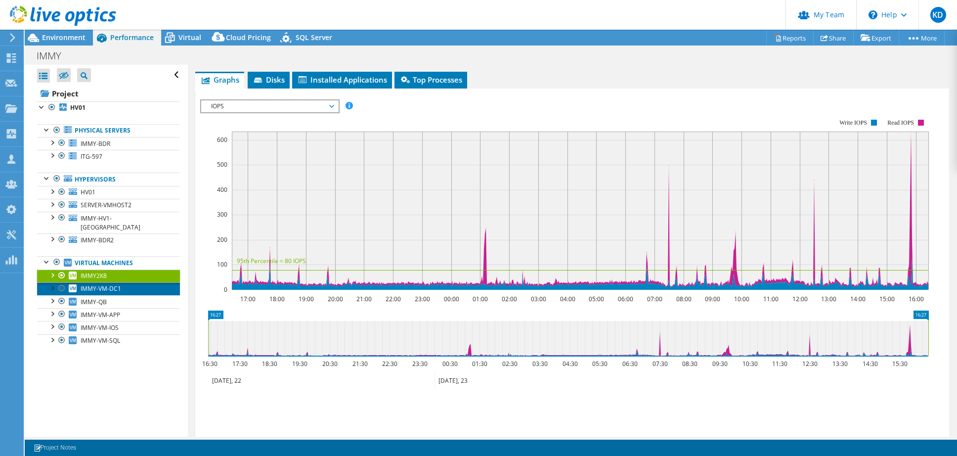
click at [103, 284] on span "IMMY-VM-DC1" at bounding box center [101, 288] width 41 height 8
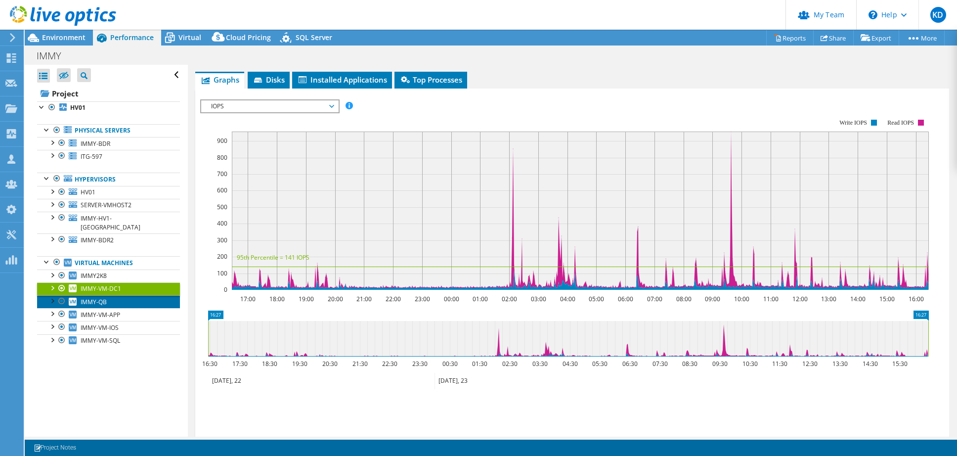
click at [99, 298] on span "IMMY-QB" at bounding box center [94, 302] width 26 height 8
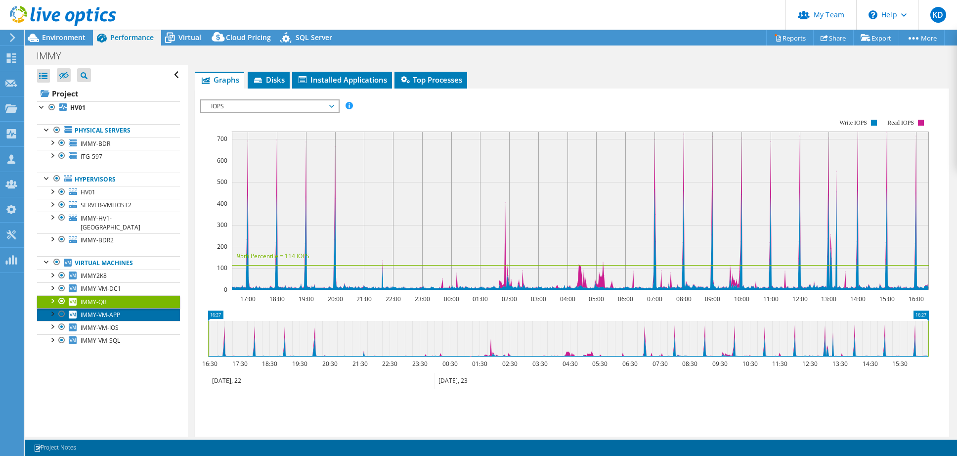
click at [101, 310] on span "IMMY-VM-APP" at bounding box center [101, 314] width 40 height 8
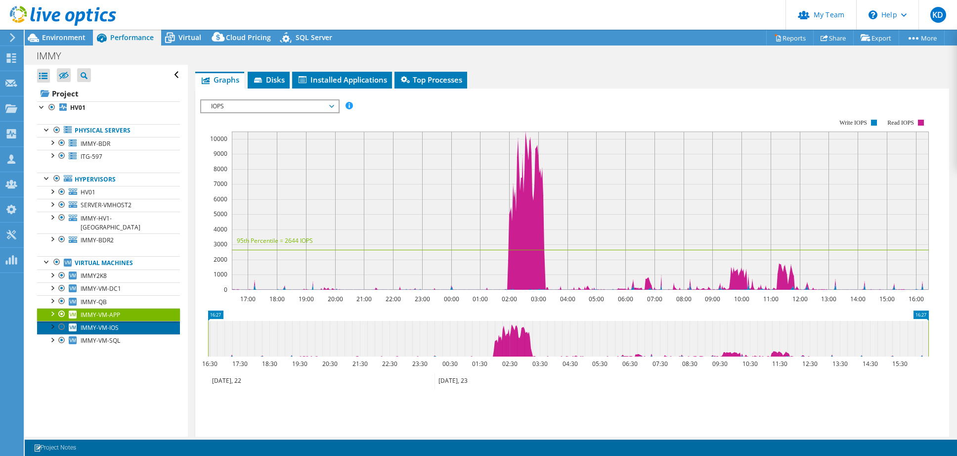
click at [106, 323] on span "IMMY-VM-IOS" at bounding box center [100, 327] width 38 height 8
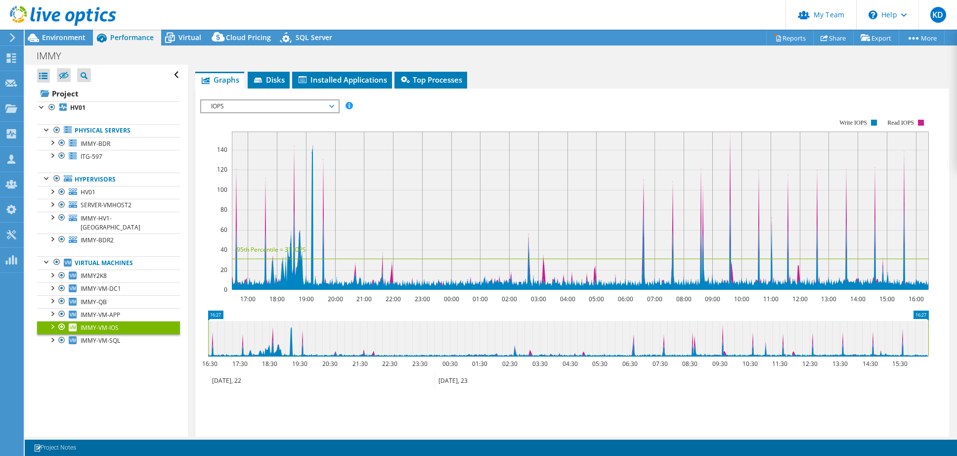
click at [113, 339] on ul "Physical Servers IMMY-BDR 0 C: 1 D:" at bounding box center [108, 235] width 143 height 243
click at [111, 336] on span "IMMY-VM-SQL" at bounding box center [101, 340] width 40 height 8
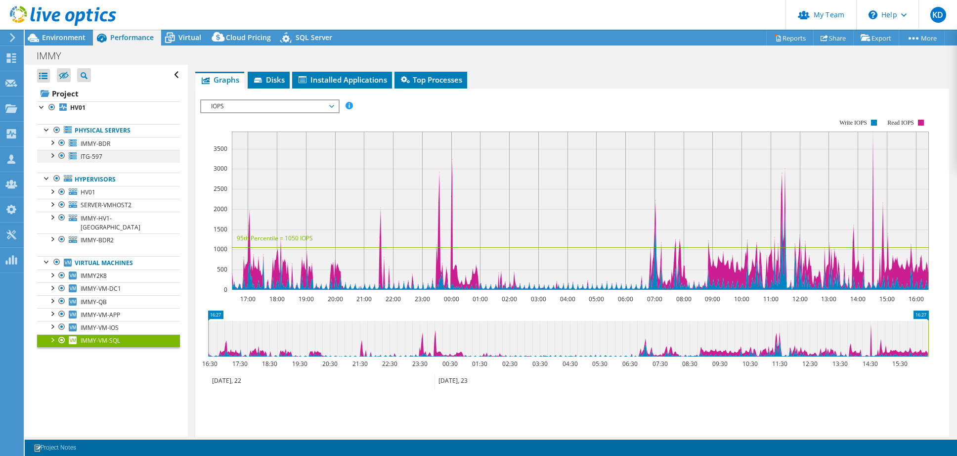
click at [49, 158] on div at bounding box center [52, 155] width 10 height 10
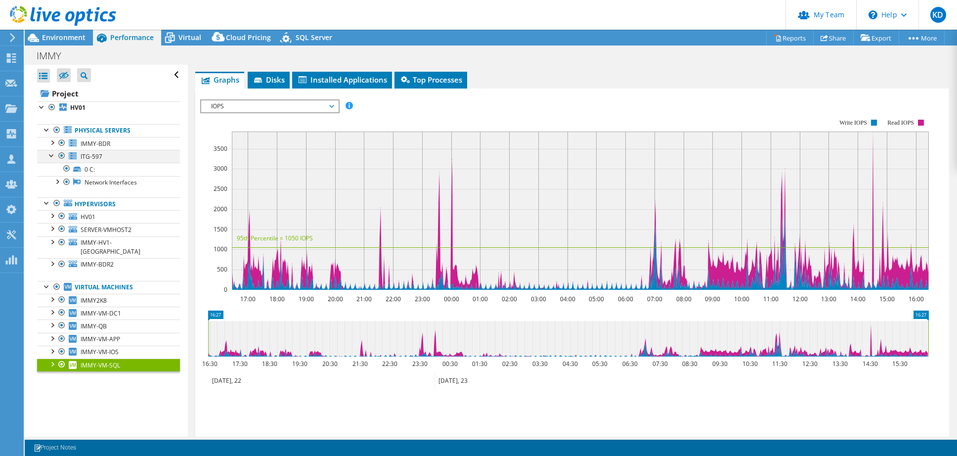
click at [49, 158] on div at bounding box center [52, 155] width 10 height 10
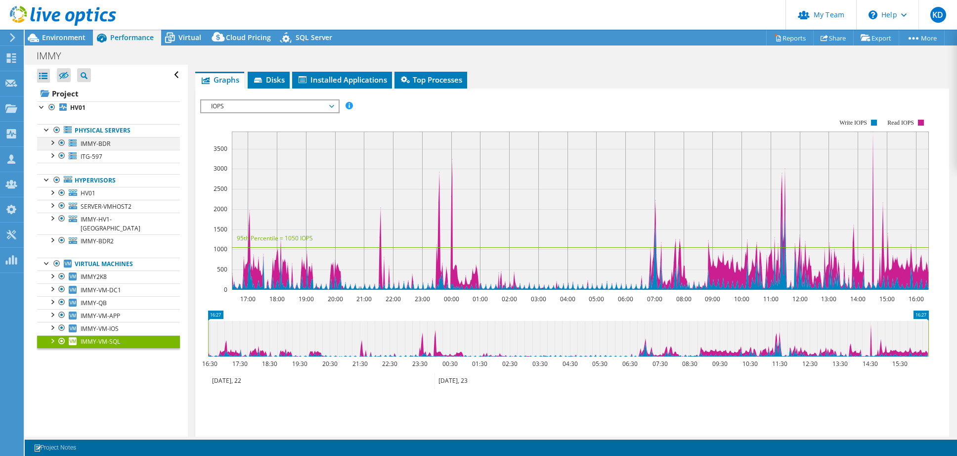
click at [55, 139] on div at bounding box center [52, 142] width 10 height 10
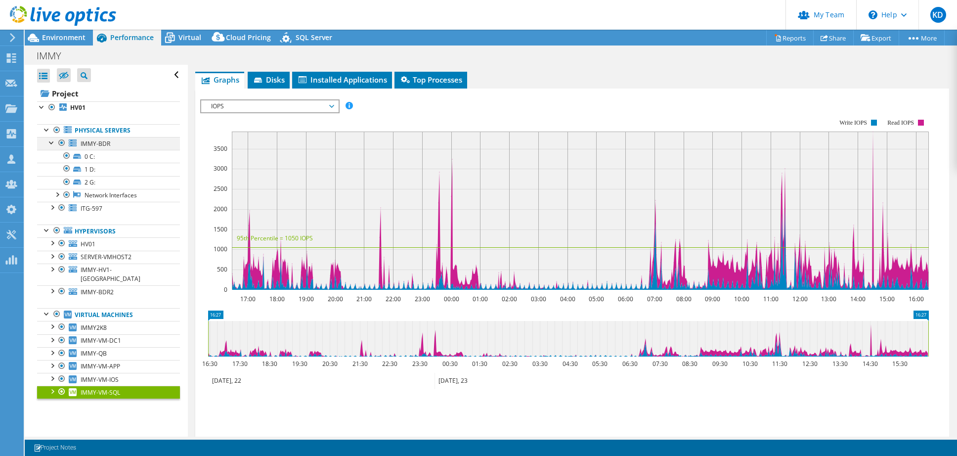
click at [53, 140] on div at bounding box center [52, 142] width 10 height 10
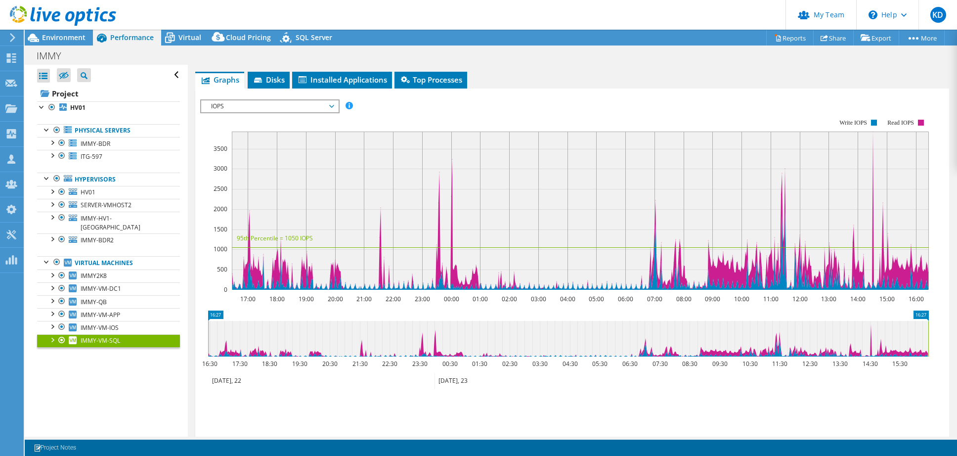
click at [351, 114] on rect at bounding box center [564, 204] width 729 height 198
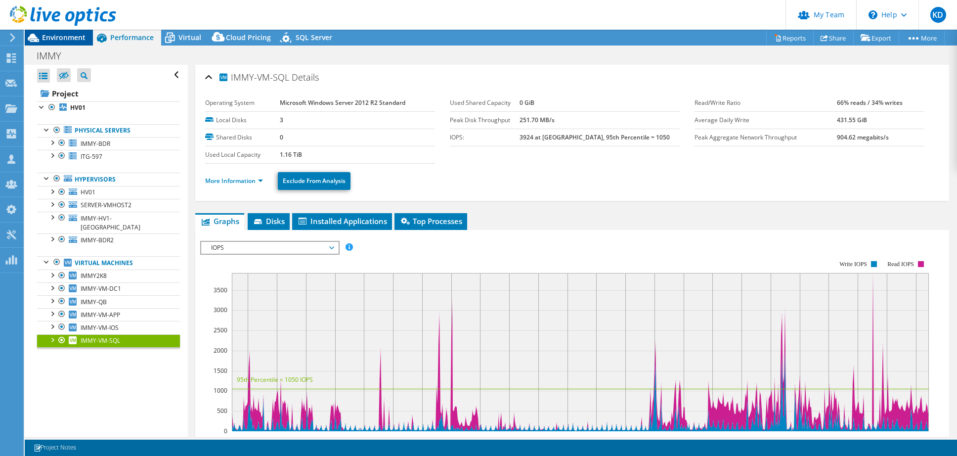
click at [64, 41] on span "Environment" at bounding box center [64, 37] width 44 height 9
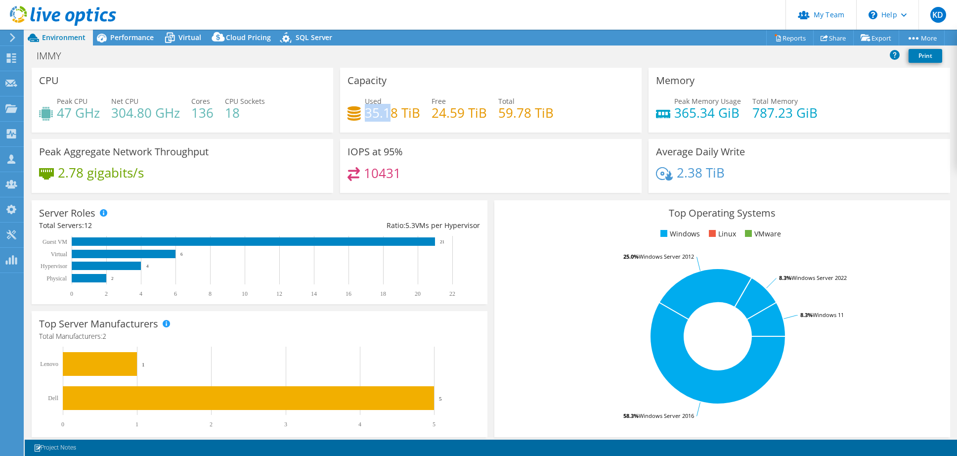
drag, startPoint x: 367, startPoint y: 118, endPoint x: 397, endPoint y: 114, distance: 30.4
click at [396, 113] on h4 "35.18 TiB" at bounding box center [392, 112] width 55 height 11
click at [419, 131] on div "Capacity Used 35.18 TiB Free 24.59 TiB Total 59.78 TiB" at bounding box center [491, 100] width 302 height 65
click at [107, 37] on icon at bounding box center [101, 37] width 17 height 17
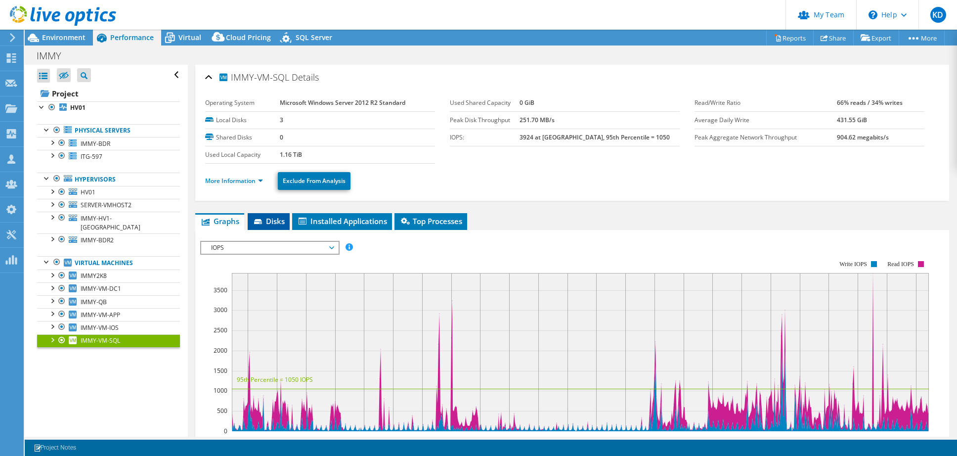
click at [270, 222] on span "Disks" at bounding box center [269, 221] width 32 height 10
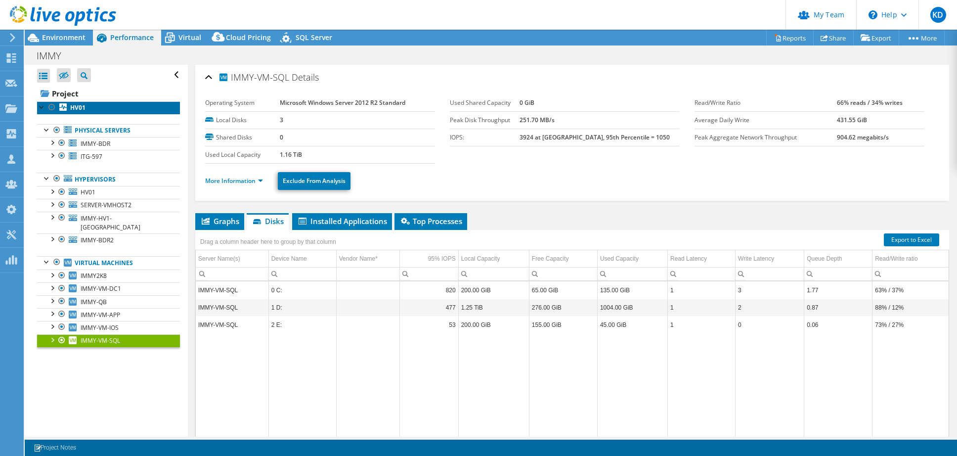
click at [99, 108] on link "HV01" at bounding box center [108, 107] width 143 height 13
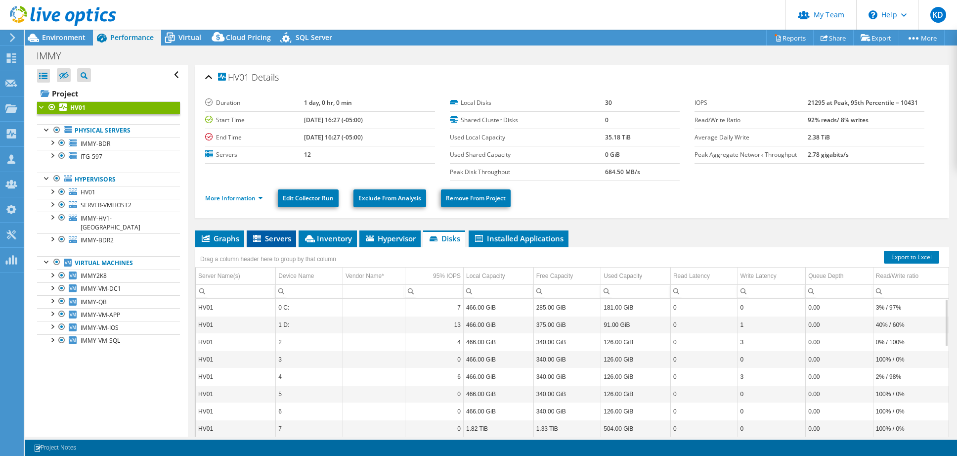
click at [279, 237] on span "Servers" at bounding box center [272, 238] width 40 height 10
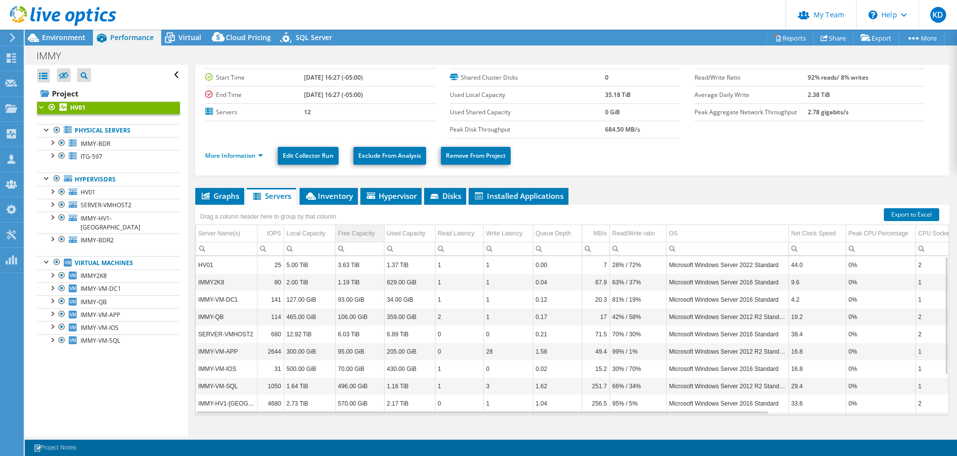
scroll to position [57, 0]
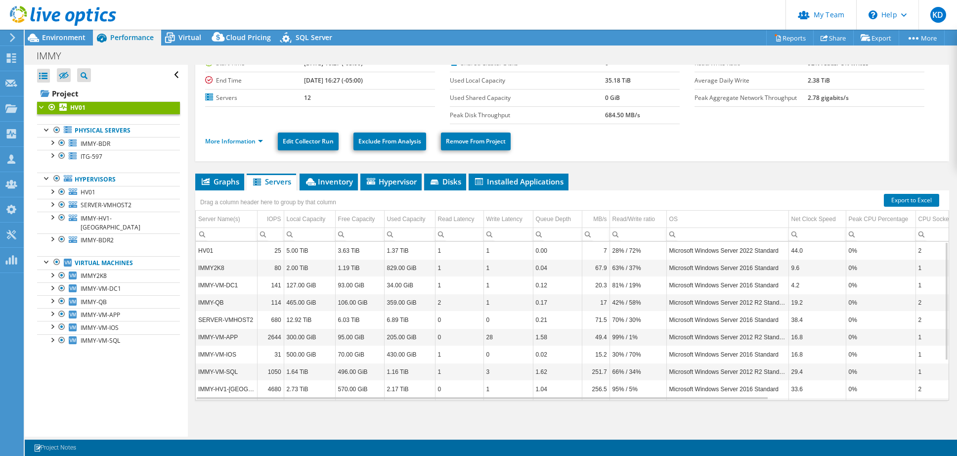
click at [243, 246] on td "HV01" at bounding box center [226, 250] width 61 height 17
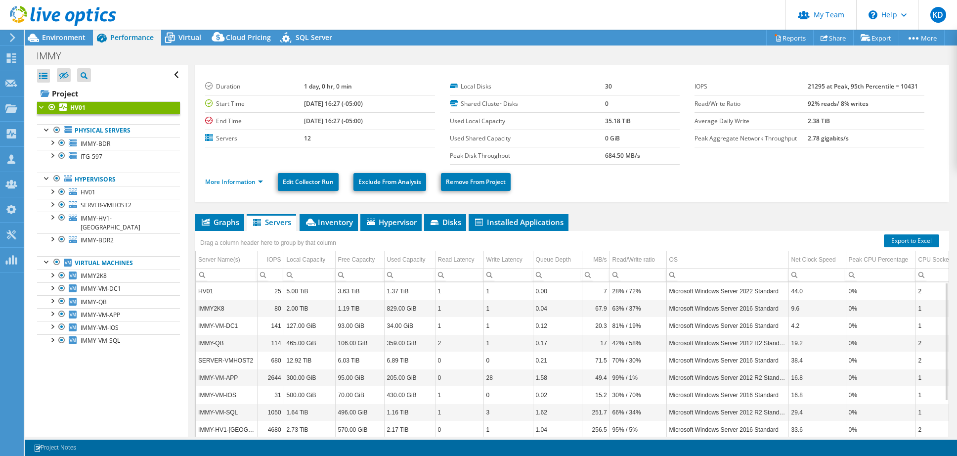
scroll to position [0, 0]
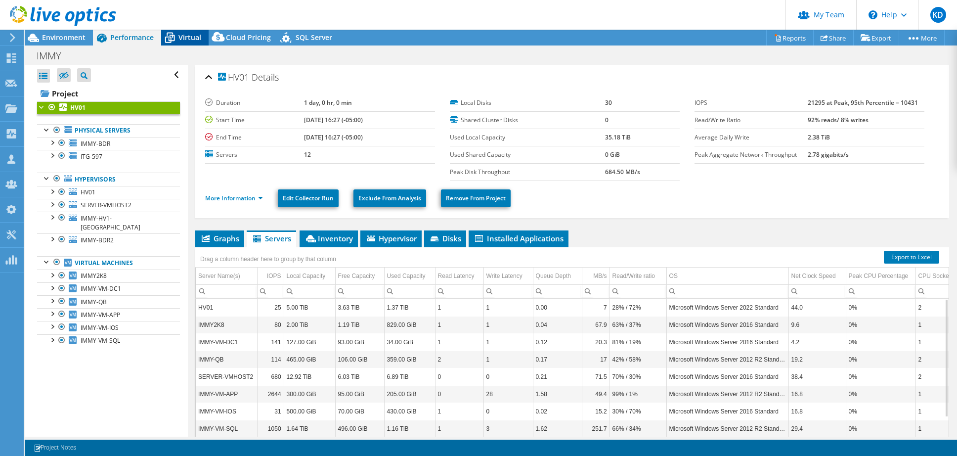
click at [184, 35] on span "Virtual" at bounding box center [189, 37] width 23 height 9
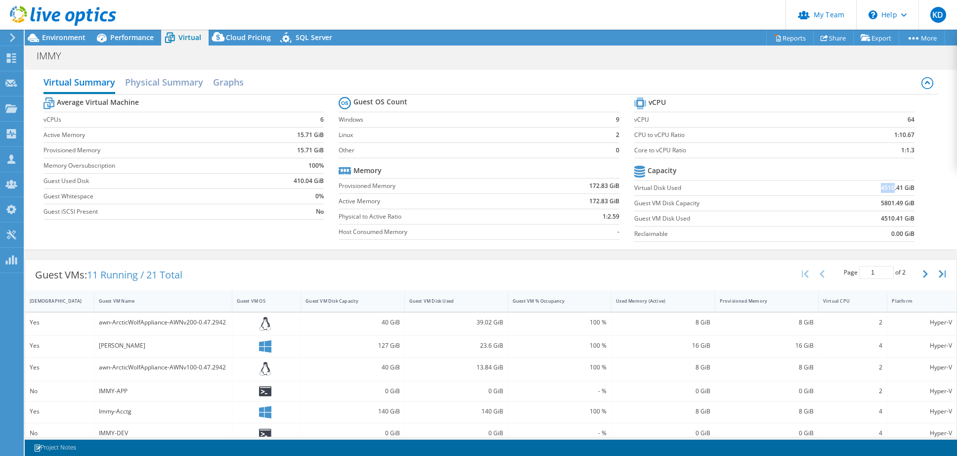
drag, startPoint x: 865, startPoint y: 188, endPoint x: 888, endPoint y: 185, distance: 23.5
click at [888, 185] on td "4510.41 GiB" at bounding box center [869, 187] width 91 height 15
click at [876, 195] on td "5801.49 GiB" at bounding box center [869, 202] width 91 height 15
drag, startPoint x: 907, startPoint y: 199, endPoint x: 870, endPoint y: 208, distance: 37.5
click at [870, 208] on td "5801.49 GiB" at bounding box center [869, 202] width 91 height 15
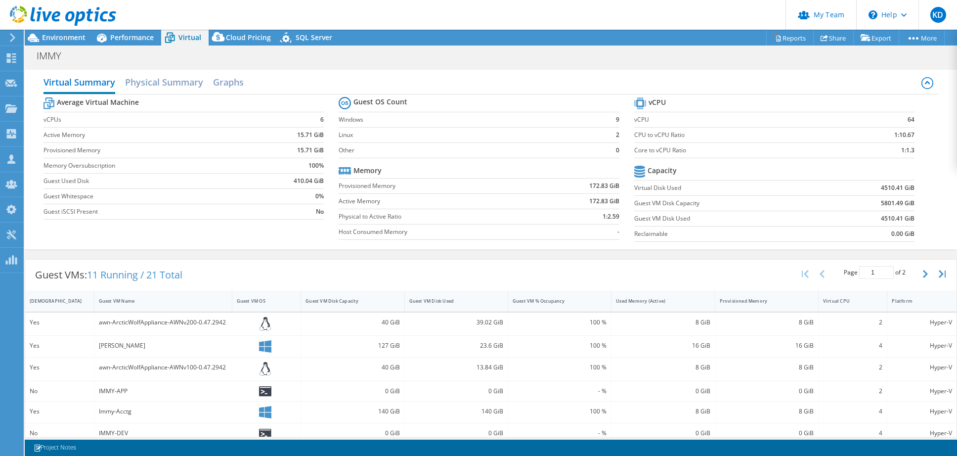
click at [851, 222] on td "4510.41 GiB" at bounding box center [869, 218] width 91 height 15
drag, startPoint x: 872, startPoint y: 222, endPoint x: 923, endPoint y: 217, distance: 51.8
click at [921, 218] on section "vCPU vCPU 64 CPU to vCPU Ratio 1:10.67 Core to vCPU Ratio 1:1.3 Capacity Virtua…" at bounding box center [781, 171] width 295 height 152
click at [872, 208] on td "5801.49 GiB" at bounding box center [869, 202] width 91 height 15
drag, startPoint x: 872, startPoint y: 201, endPoint x: 899, endPoint y: 202, distance: 26.7
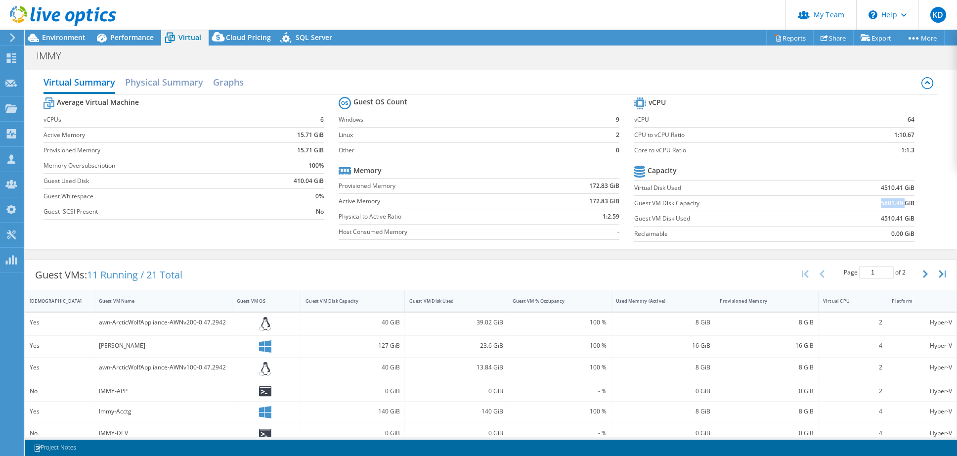
click at [899, 198] on td "5801.49 GiB" at bounding box center [869, 202] width 91 height 15
click at [853, 218] on td "4510.41 GiB" at bounding box center [869, 218] width 91 height 15
click at [396, 255] on div "Guest VMs: 11 Running / 21 Total Page 1 of 2 5 rows 10 rows 20 rows 25 rows 50 …" at bounding box center [491, 447] width 932 height 387
click at [137, 44] on div "Performance" at bounding box center [127, 38] width 68 height 16
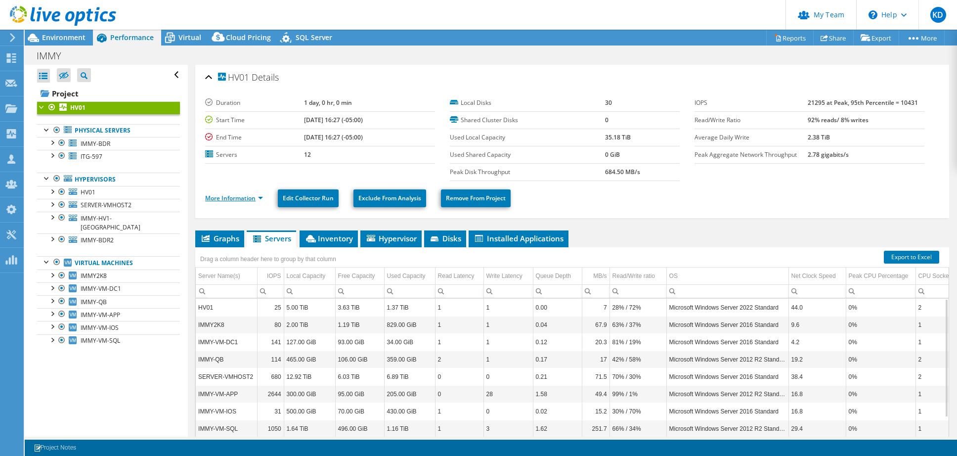
click at [245, 195] on link "More Information" at bounding box center [234, 198] width 58 height 8
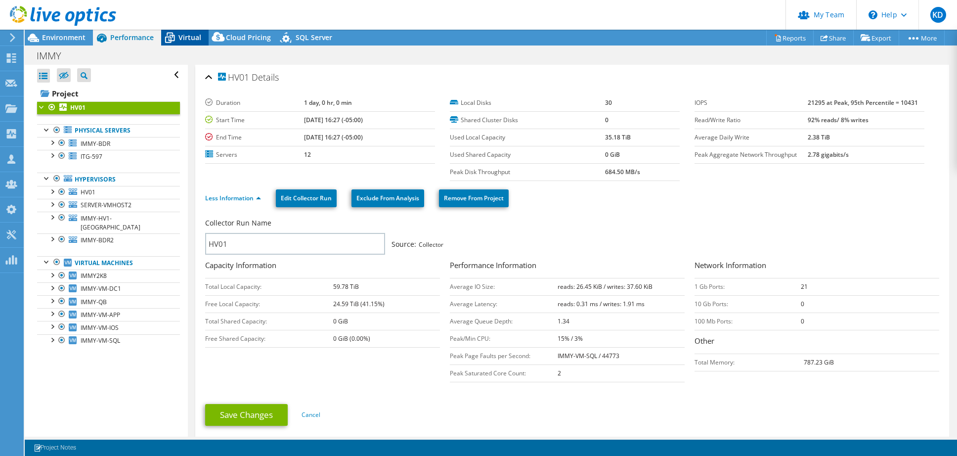
click at [189, 40] on span "Virtual" at bounding box center [189, 37] width 23 height 9
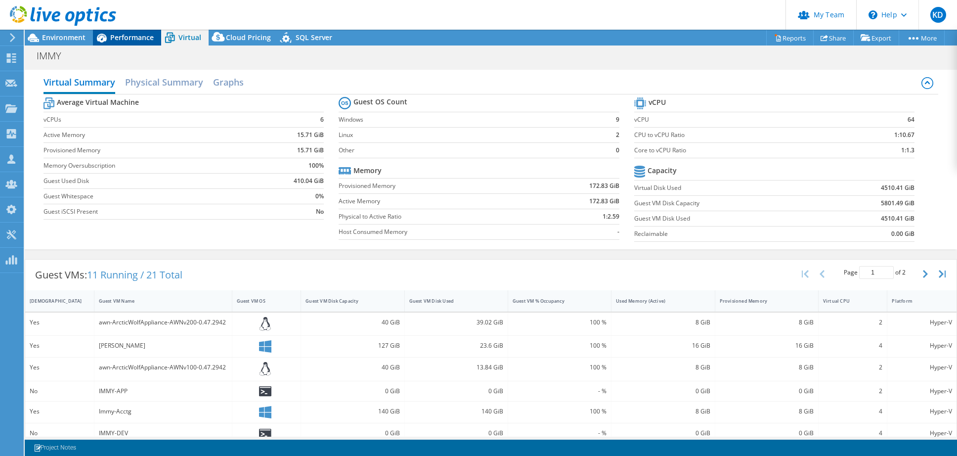
click at [139, 45] on div "Performance" at bounding box center [127, 38] width 68 height 16
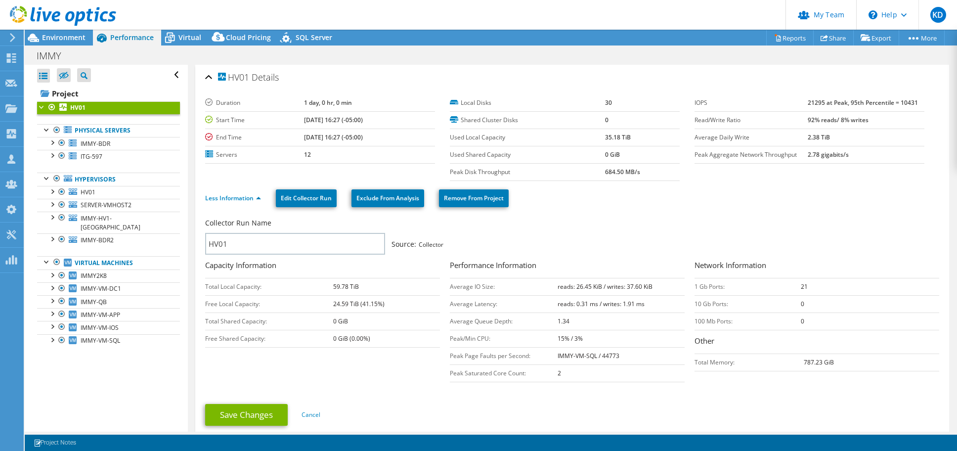
click at [58, 18] on icon at bounding box center [63, 16] width 106 height 20
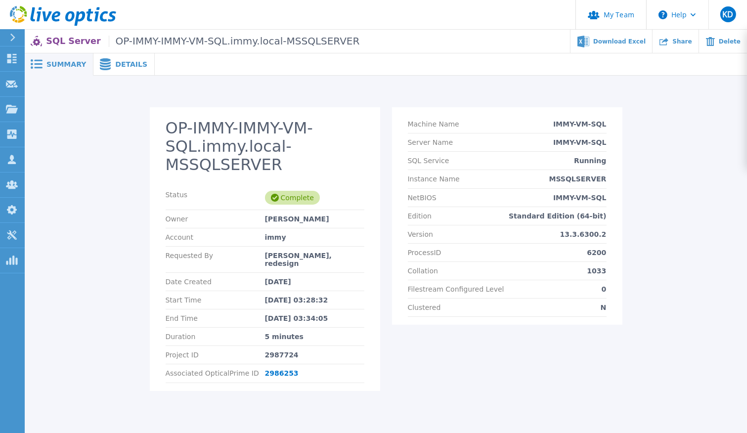
click at [525, 25] on header "My Team Help KD Partner Team Admin Keith Dean kdean@redesign-group.com redesign…" at bounding box center [373, 15] width 747 height 30
click at [133, 67] on span "Details" at bounding box center [131, 64] width 32 height 7
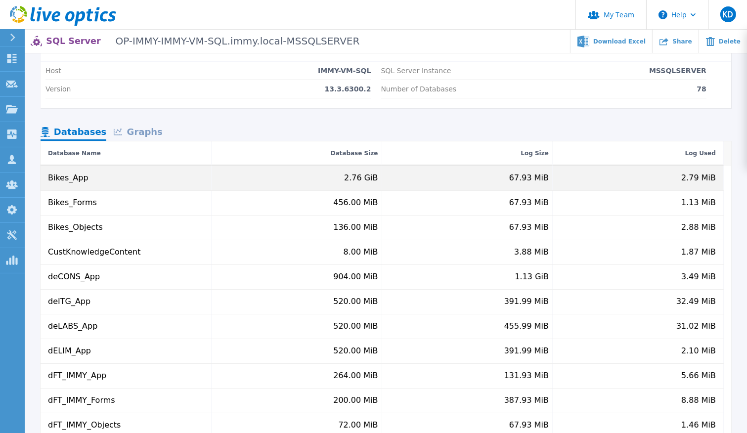
scroll to position [66, 0]
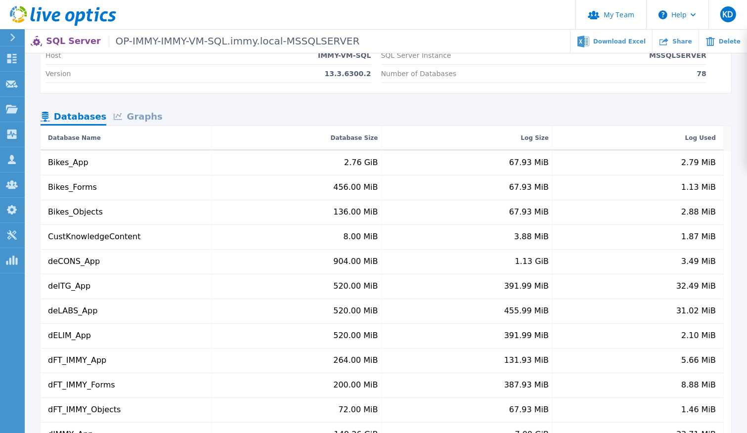
click at [134, 114] on div "Graphs" at bounding box center [137, 117] width 63 height 17
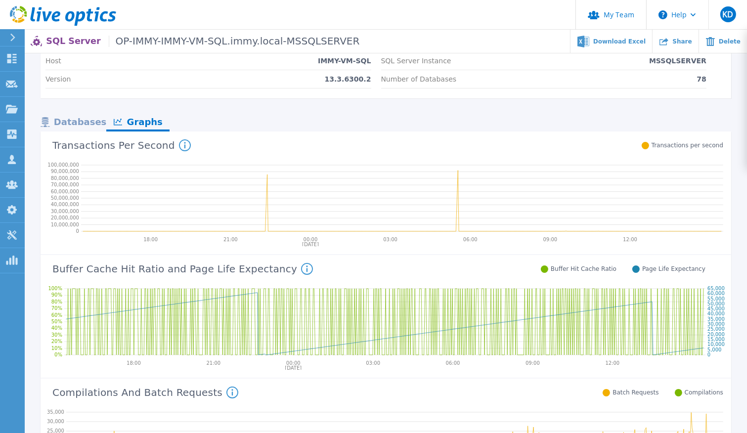
scroll to position [0, 0]
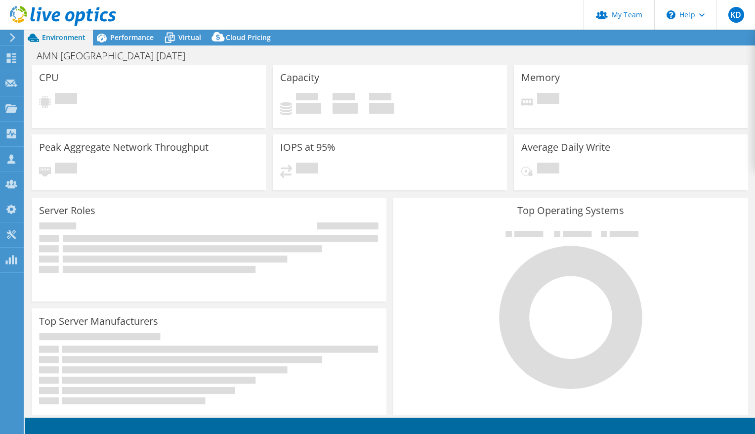
select select "USWest"
select select "USD"
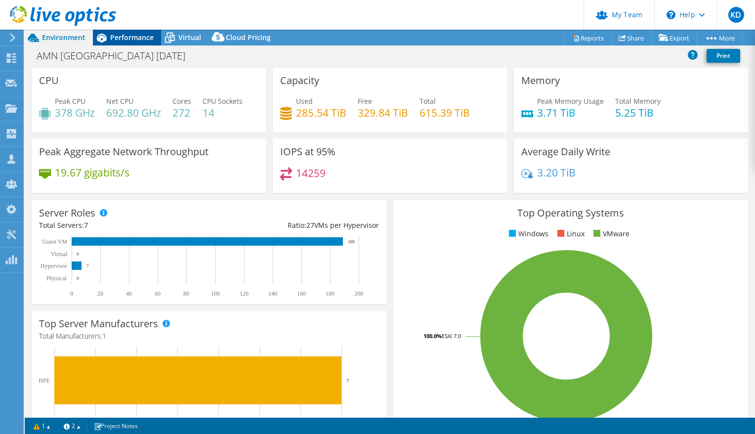
click at [129, 40] on span "Performance" at bounding box center [132, 37] width 44 height 9
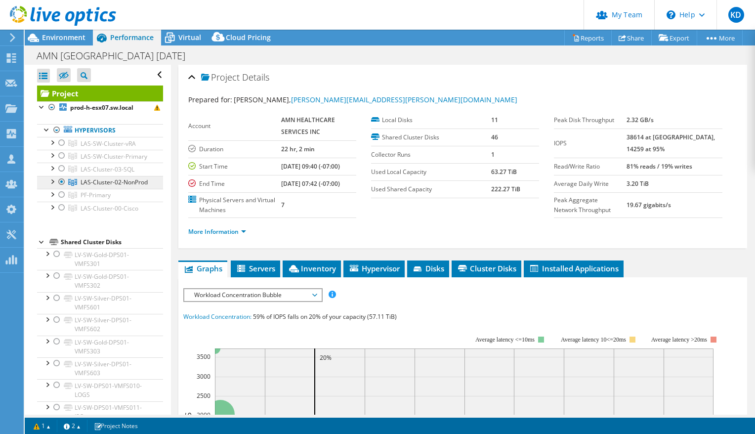
click at [129, 150] on link "LAS-Cluster-02-NonProd" at bounding box center [100, 143] width 126 height 13
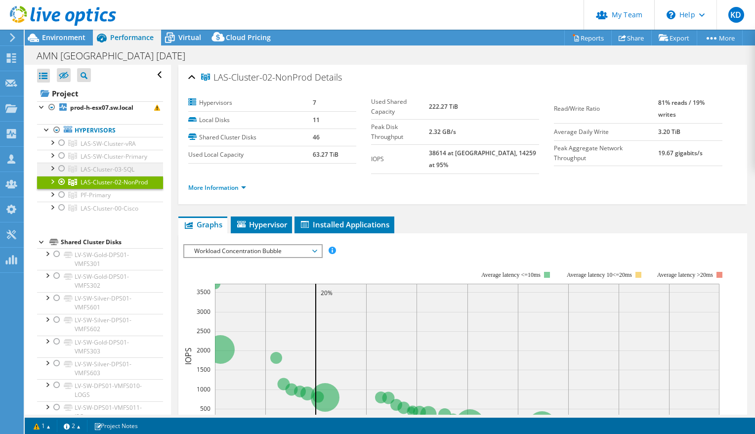
click at [61, 175] on div at bounding box center [62, 169] width 10 height 12
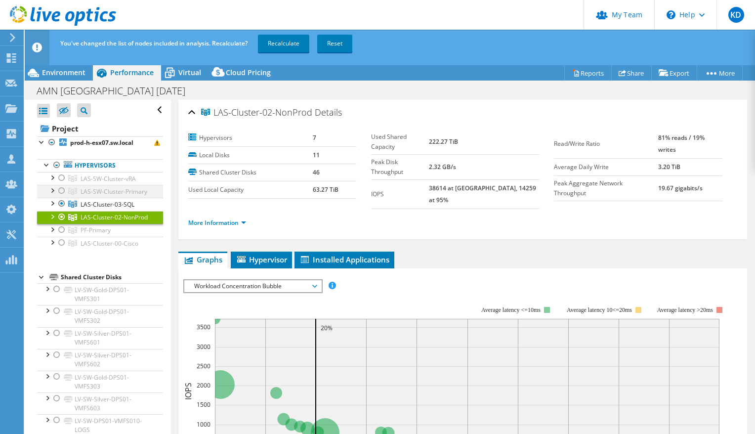
click at [62, 189] on div at bounding box center [62, 191] width 10 height 12
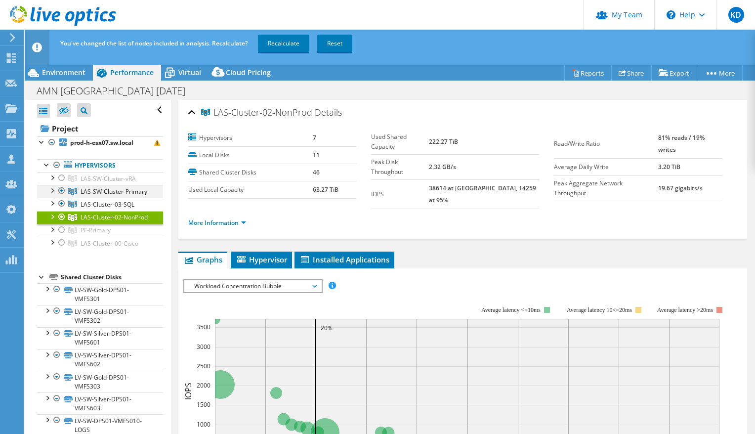
click at [60, 189] on div at bounding box center [62, 191] width 10 height 12
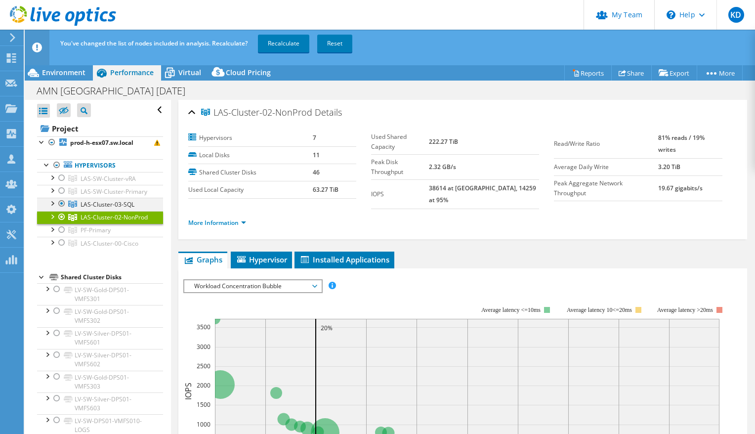
click at [61, 210] on div at bounding box center [62, 204] width 10 height 12
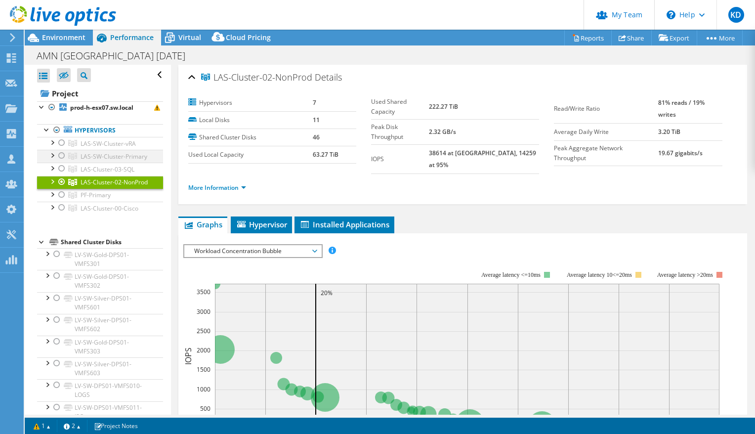
click at [61, 157] on div at bounding box center [62, 156] width 10 height 12
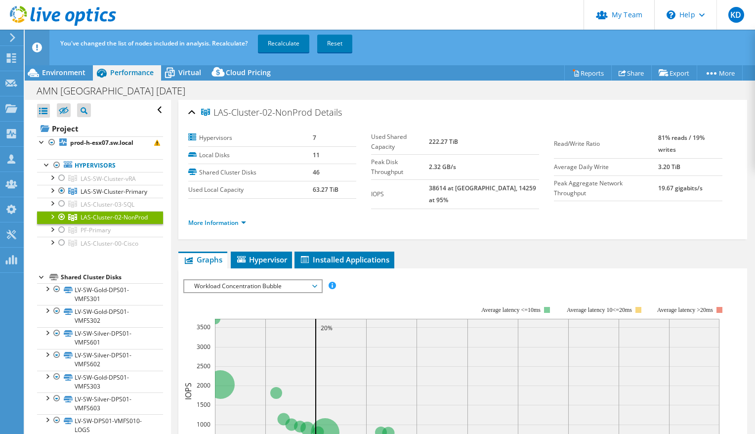
click at [62, 223] on div at bounding box center [62, 217] width 10 height 12
click at [285, 42] on link "Recalculate" at bounding box center [283, 44] width 51 height 18
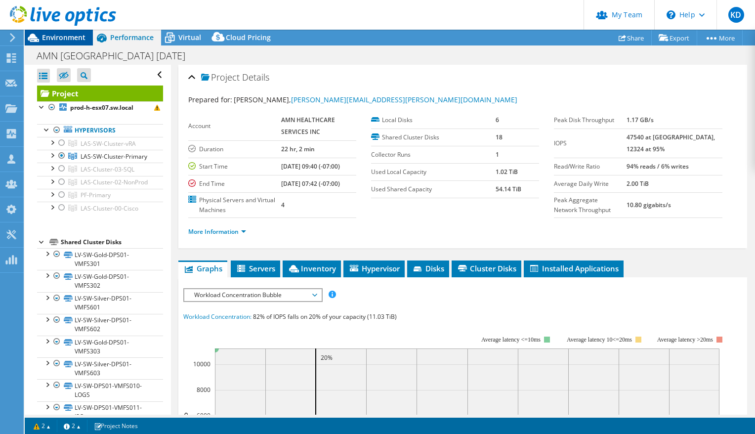
click at [61, 38] on span "Environment" at bounding box center [64, 37] width 44 height 9
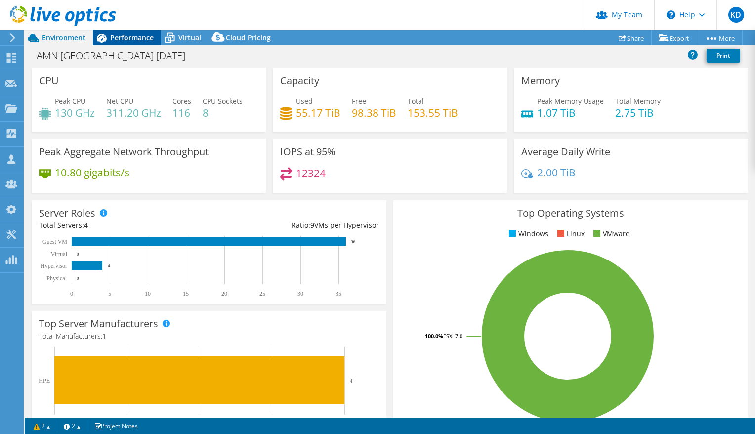
click at [114, 38] on span "Performance" at bounding box center [132, 37] width 44 height 9
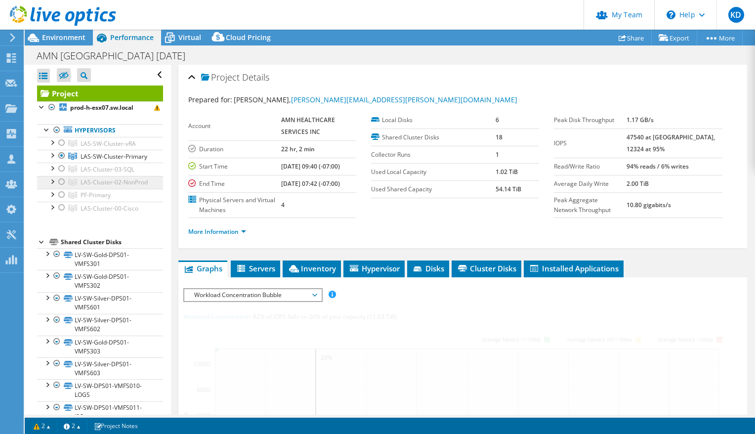
click at [109, 148] on span "LAS-Cluster-02-NonProd" at bounding box center [108, 143] width 55 height 8
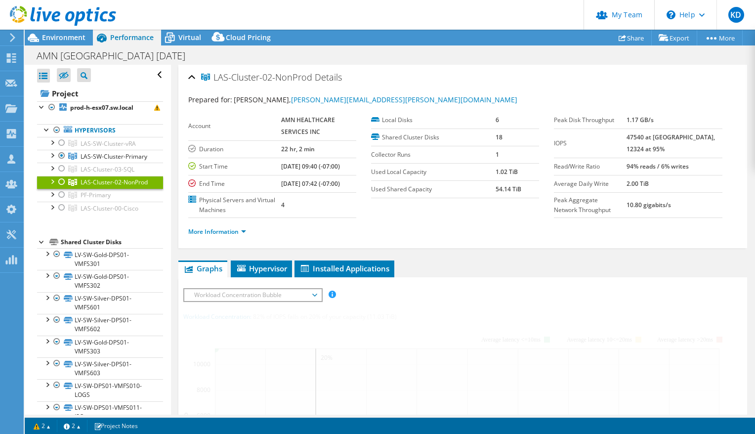
click at [61, 187] on div at bounding box center [62, 182] width 10 height 12
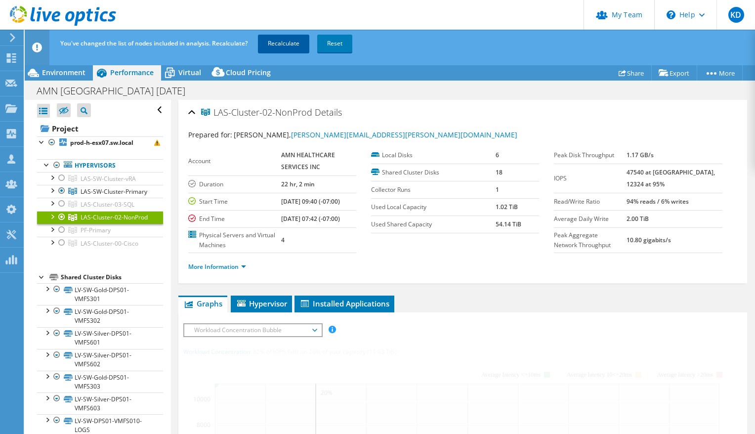
click at [271, 43] on link "Recalculate" at bounding box center [283, 44] width 51 height 18
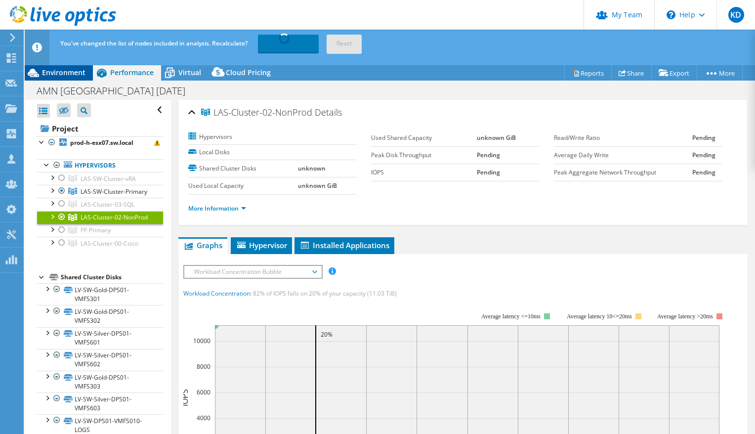
click at [77, 72] on span "Environment" at bounding box center [64, 72] width 44 height 9
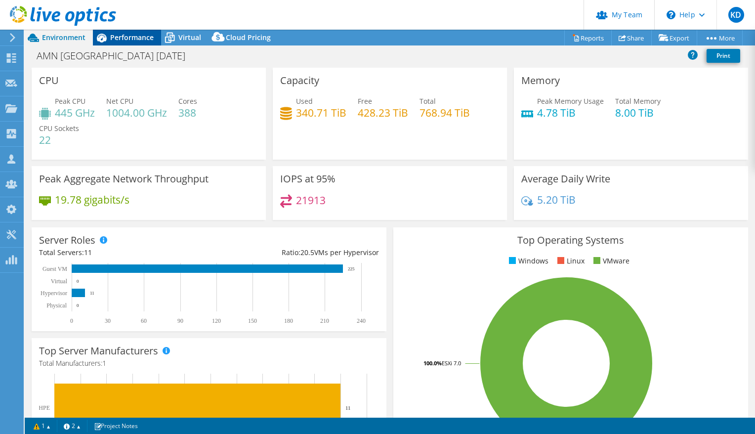
click at [130, 40] on span "Performance" at bounding box center [132, 37] width 44 height 9
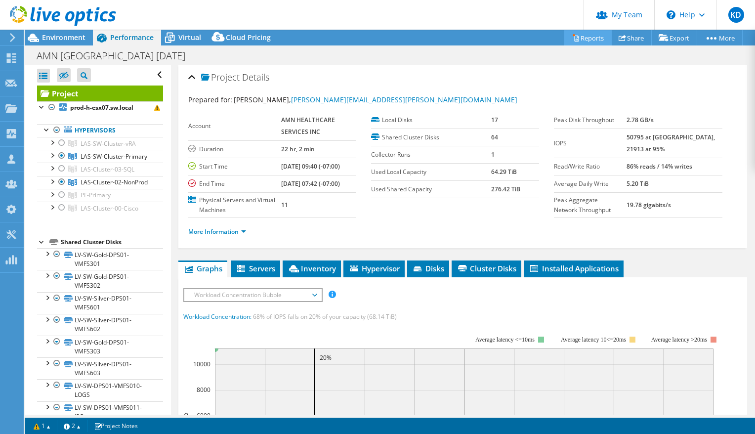
click at [588, 40] on link "Reports" at bounding box center [588, 37] width 47 height 15
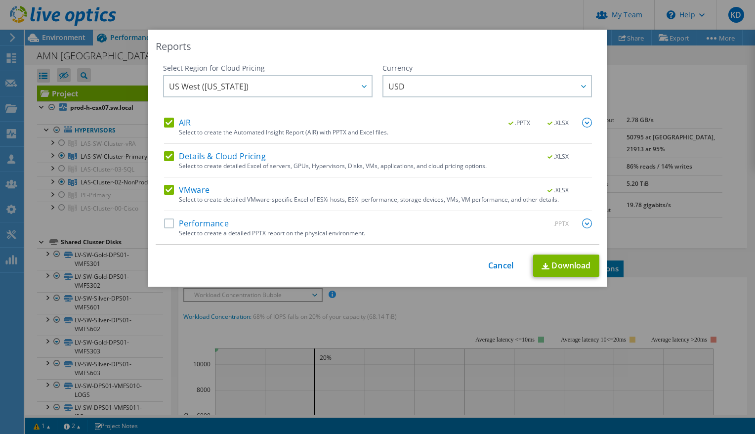
click at [189, 227] on label "Performance" at bounding box center [196, 224] width 65 height 10
click at [0, 0] on input "Performance" at bounding box center [0, 0] width 0 height 0
click at [566, 267] on link "Download" at bounding box center [566, 266] width 66 height 22
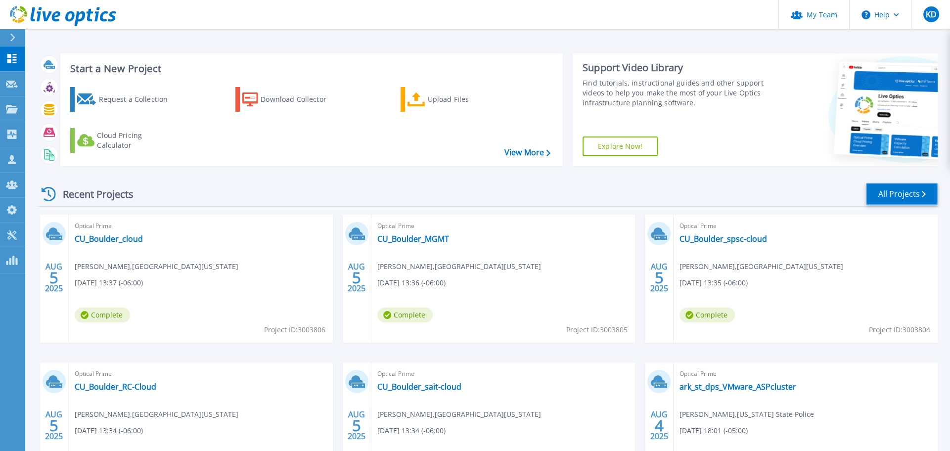
click at [890, 191] on link "All Projects" at bounding box center [902, 194] width 72 height 22
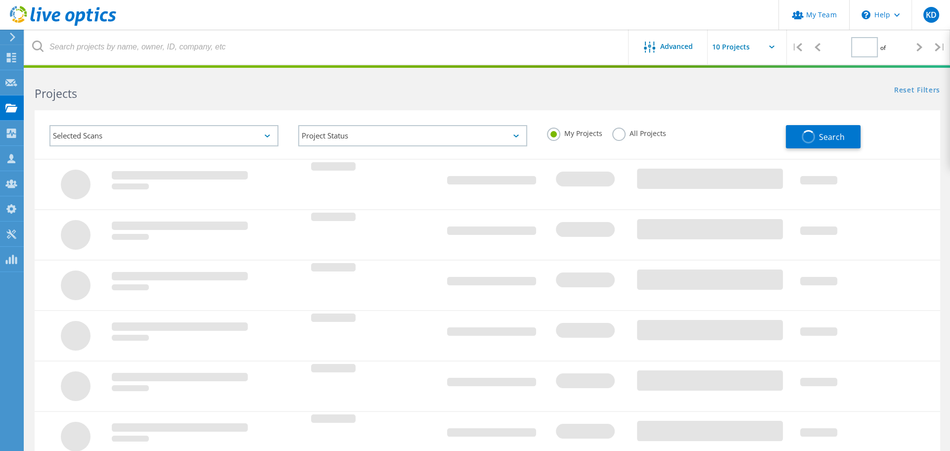
type input "1"
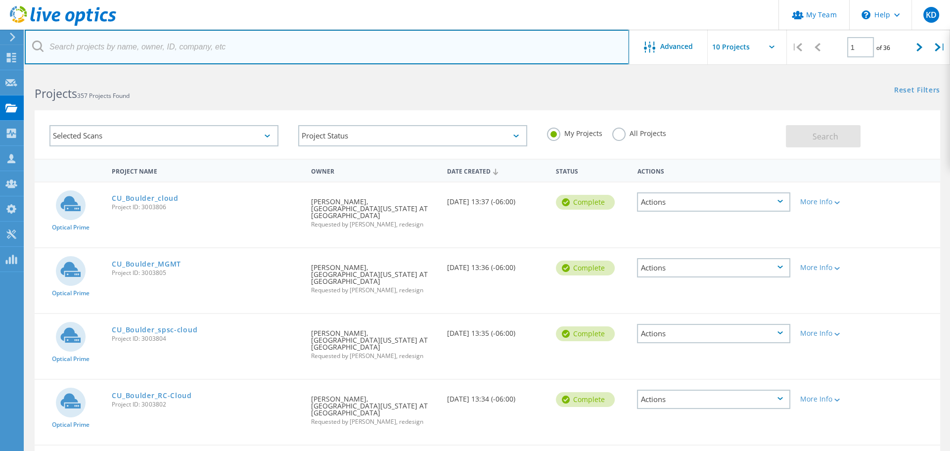
click at [117, 61] on input "text" at bounding box center [327, 47] width 604 height 35
type input "vcf"
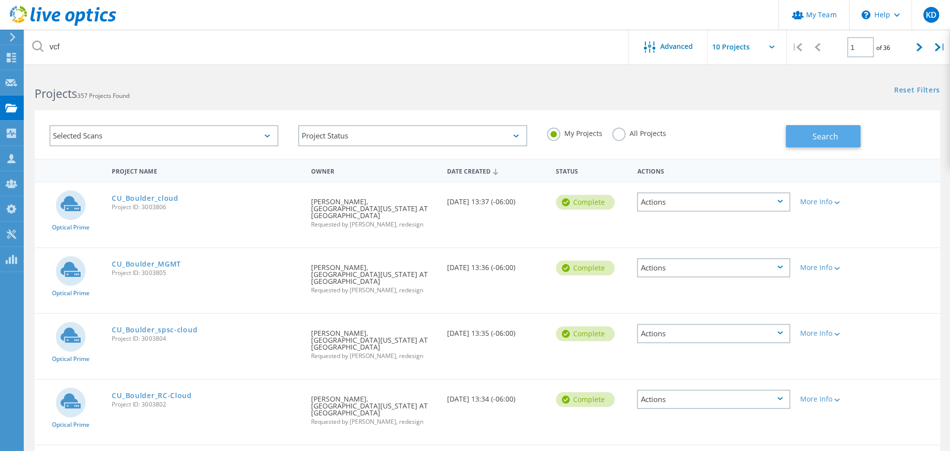
click at [807, 141] on button "Search" at bounding box center [823, 136] width 75 height 22
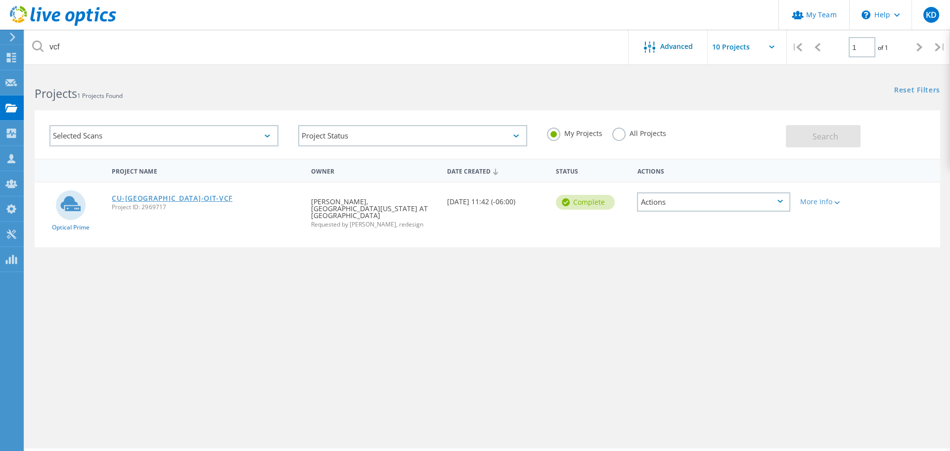
click at [152, 195] on link "CU-[GEOGRAPHIC_DATA]-OIT-VCF" at bounding box center [172, 198] width 121 height 7
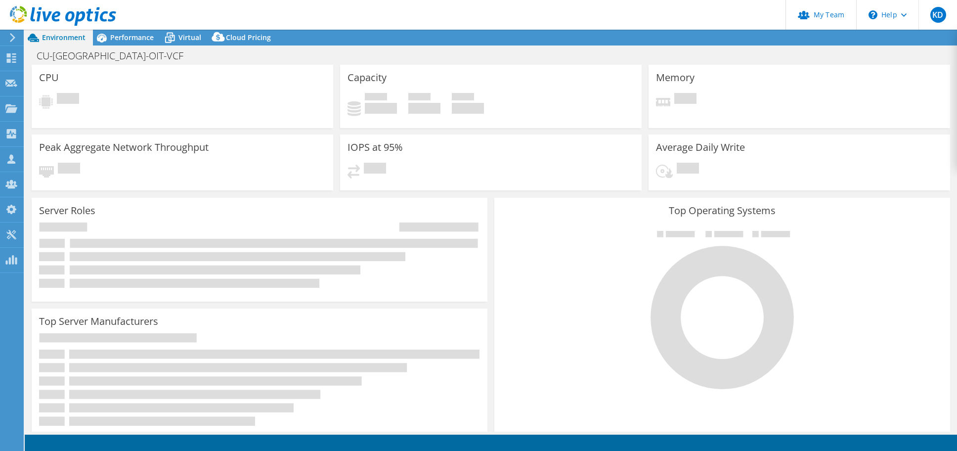
select select "USD"
